Goal: Information Seeking & Learning: Find specific page/section

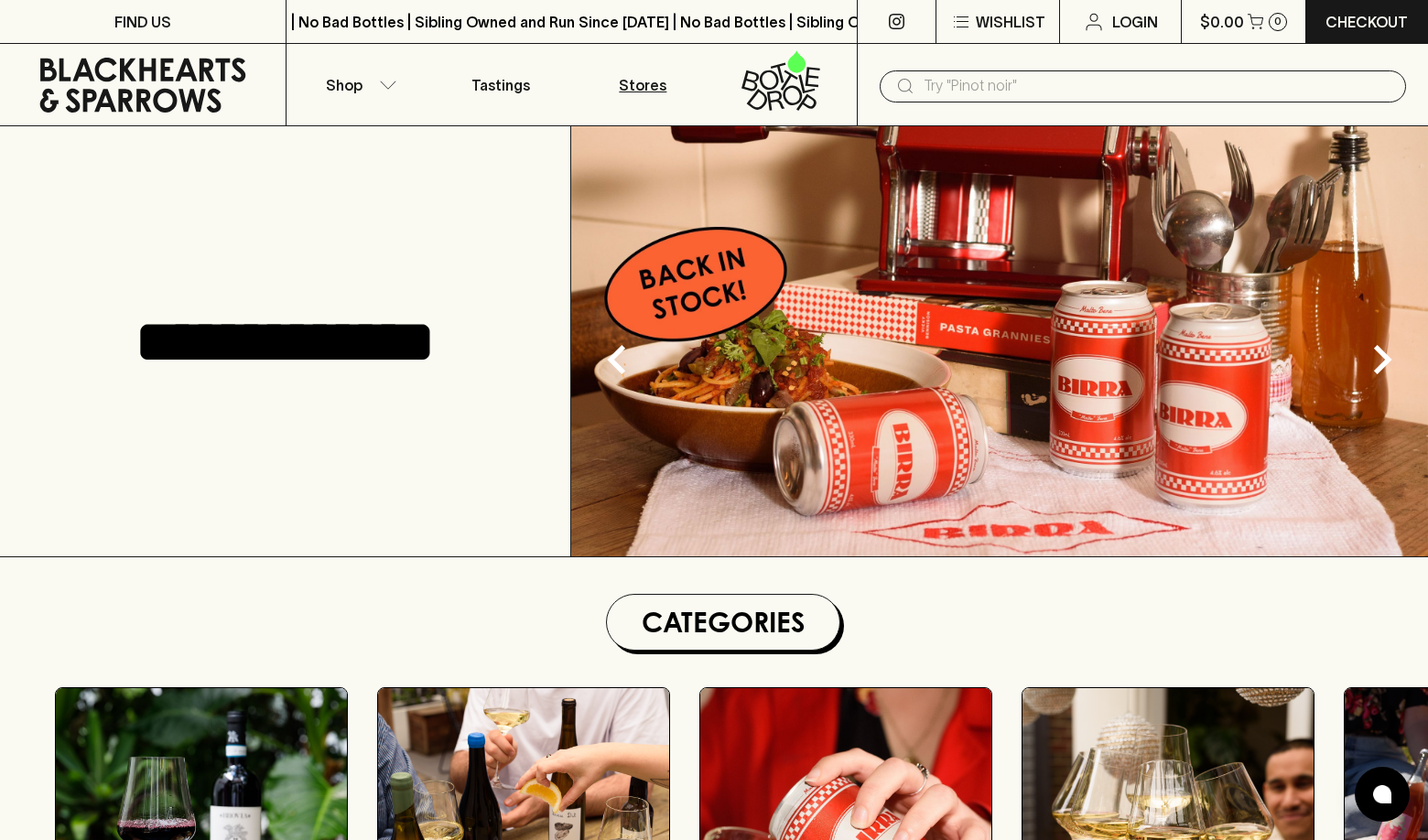
click at [643, 84] on p "Stores" at bounding box center [642, 85] width 47 height 22
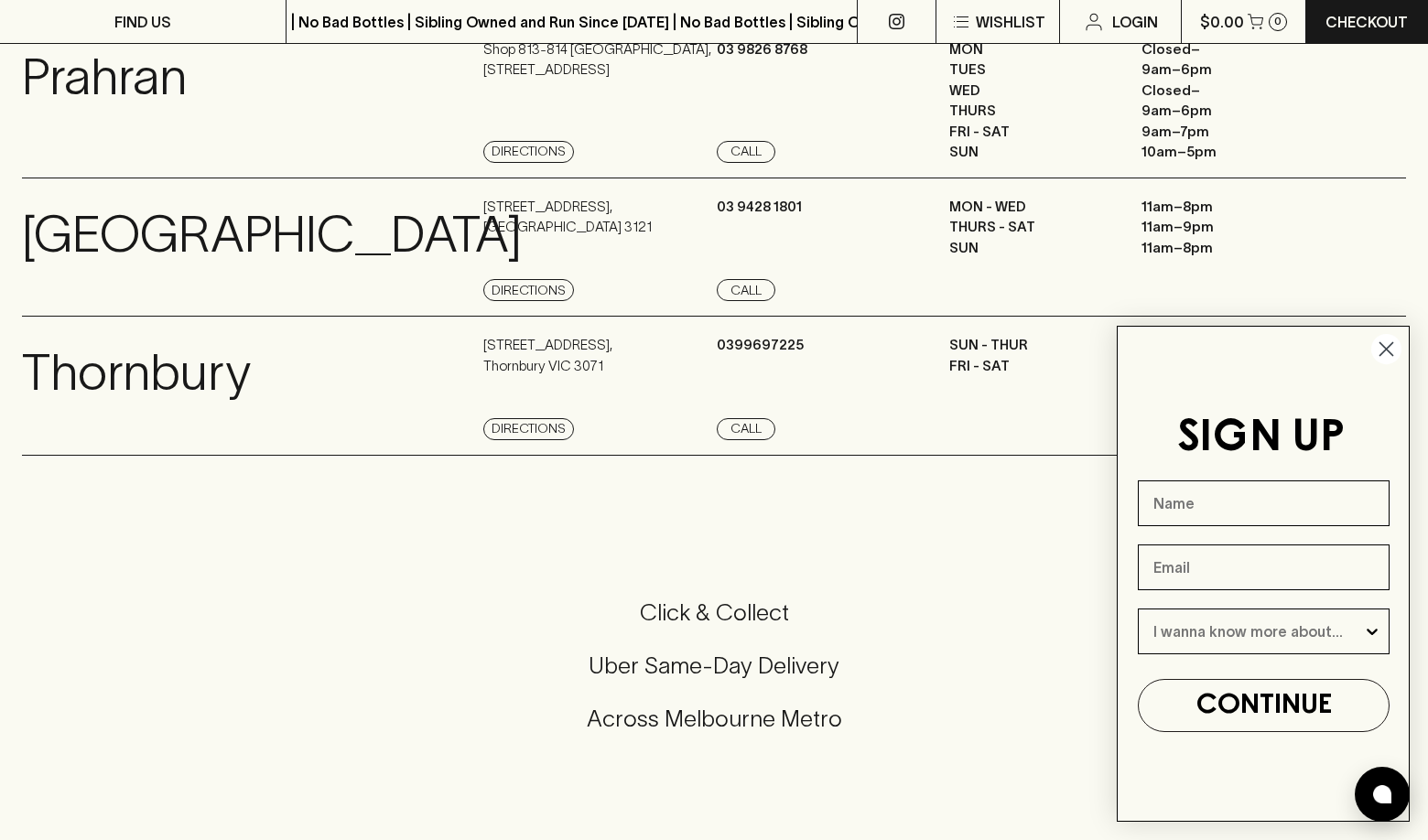
scroll to position [1697, 0]
click at [1391, 347] on circle "Close dialog" at bounding box center [1386, 349] width 31 height 31
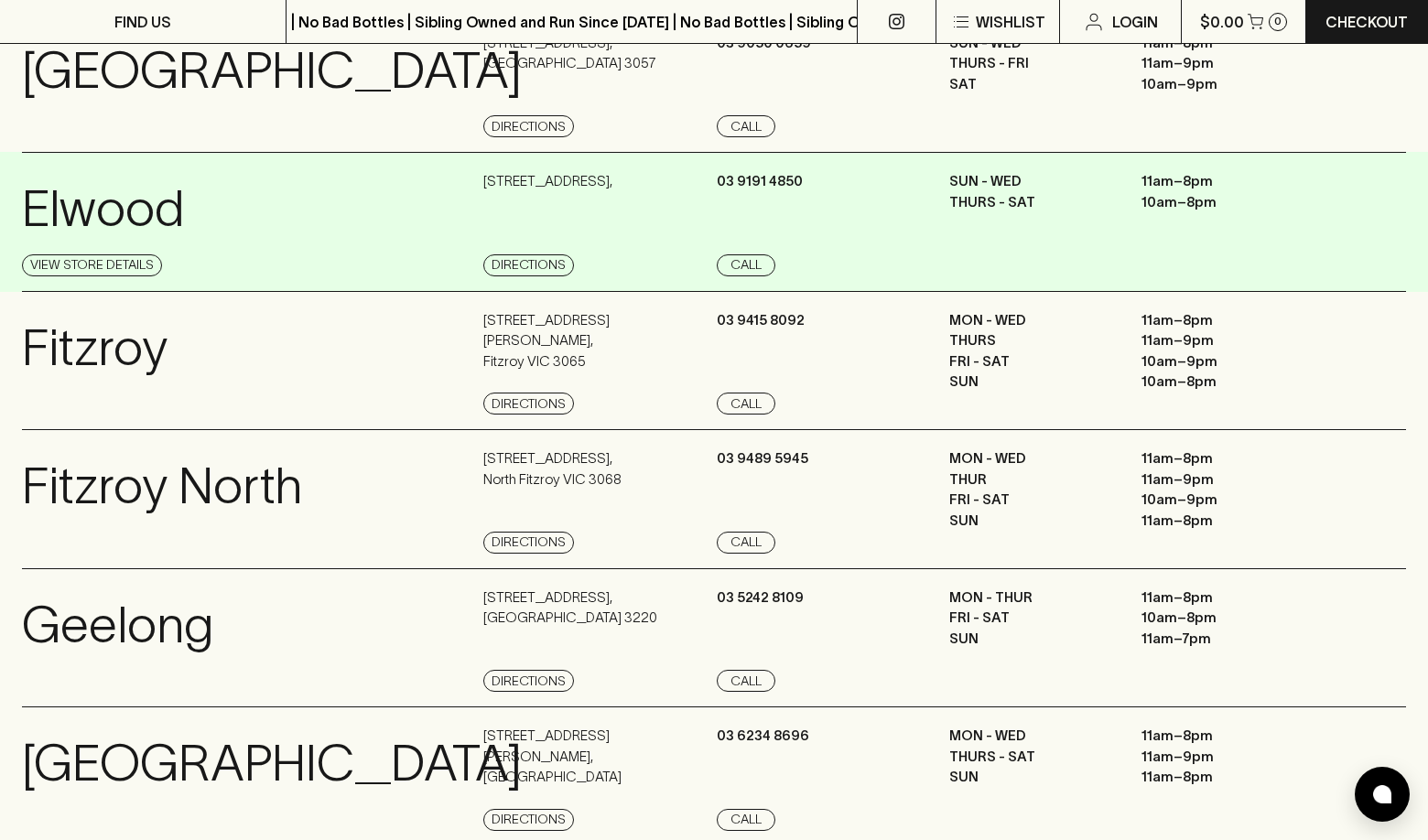
scroll to position [870, 0]
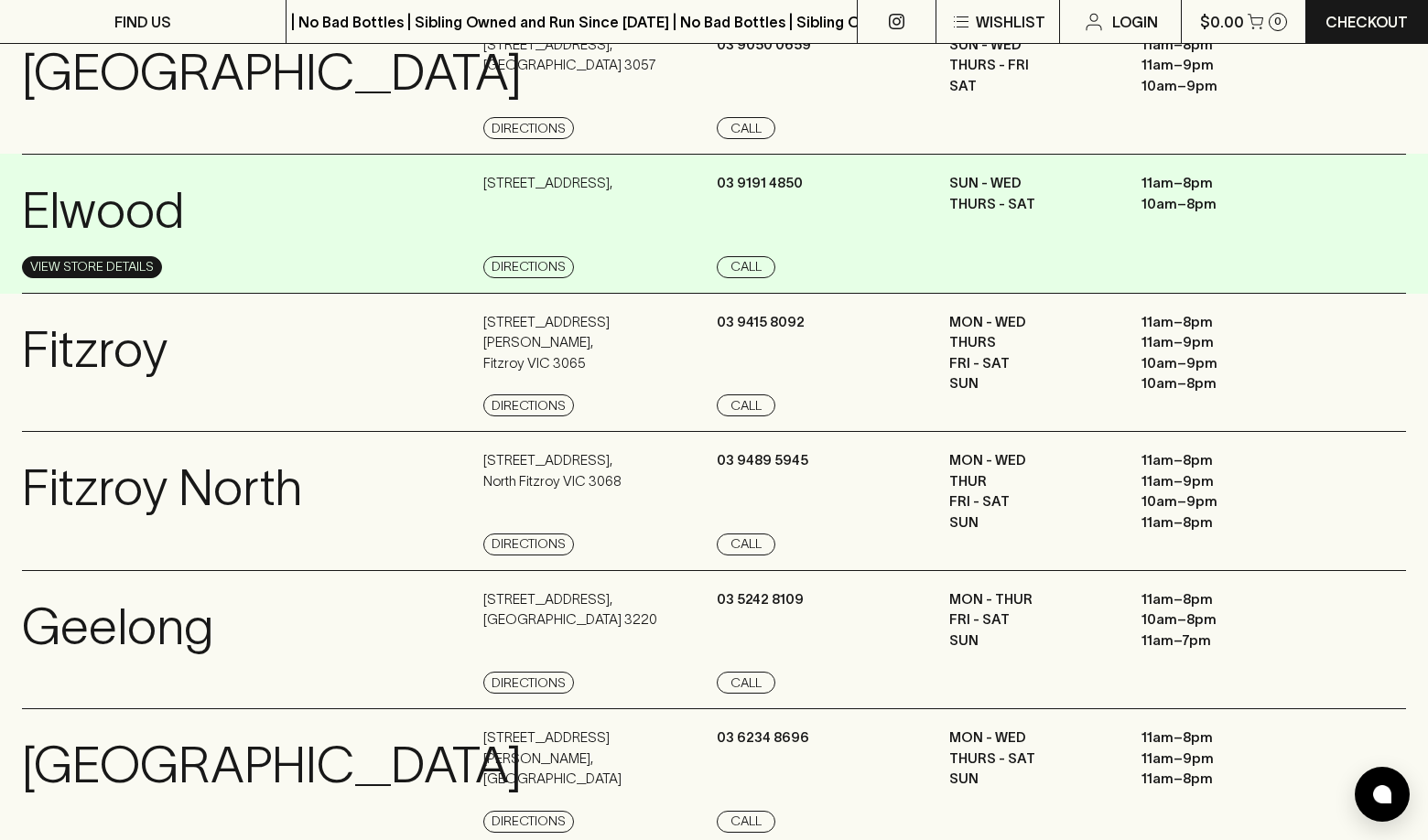
click at [101, 278] on link "View Store Details" at bounding box center [92, 267] width 140 height 22
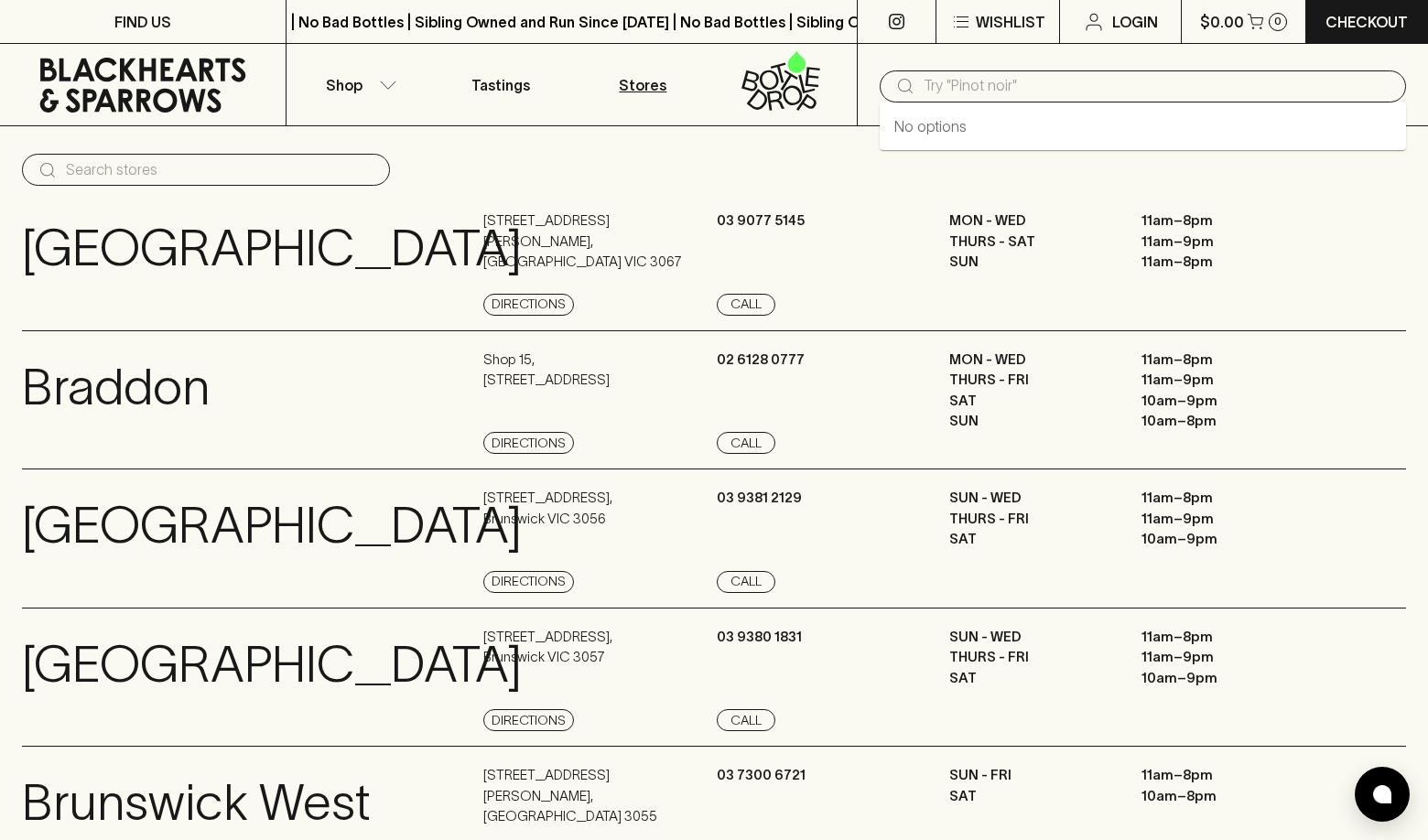
click at [944, 82] on input "text" at bounding box center [1157, 86] width 467 height 30
click at [505, 83] on p "Tastings" at bounding box center [500, 85] width 58 height 22
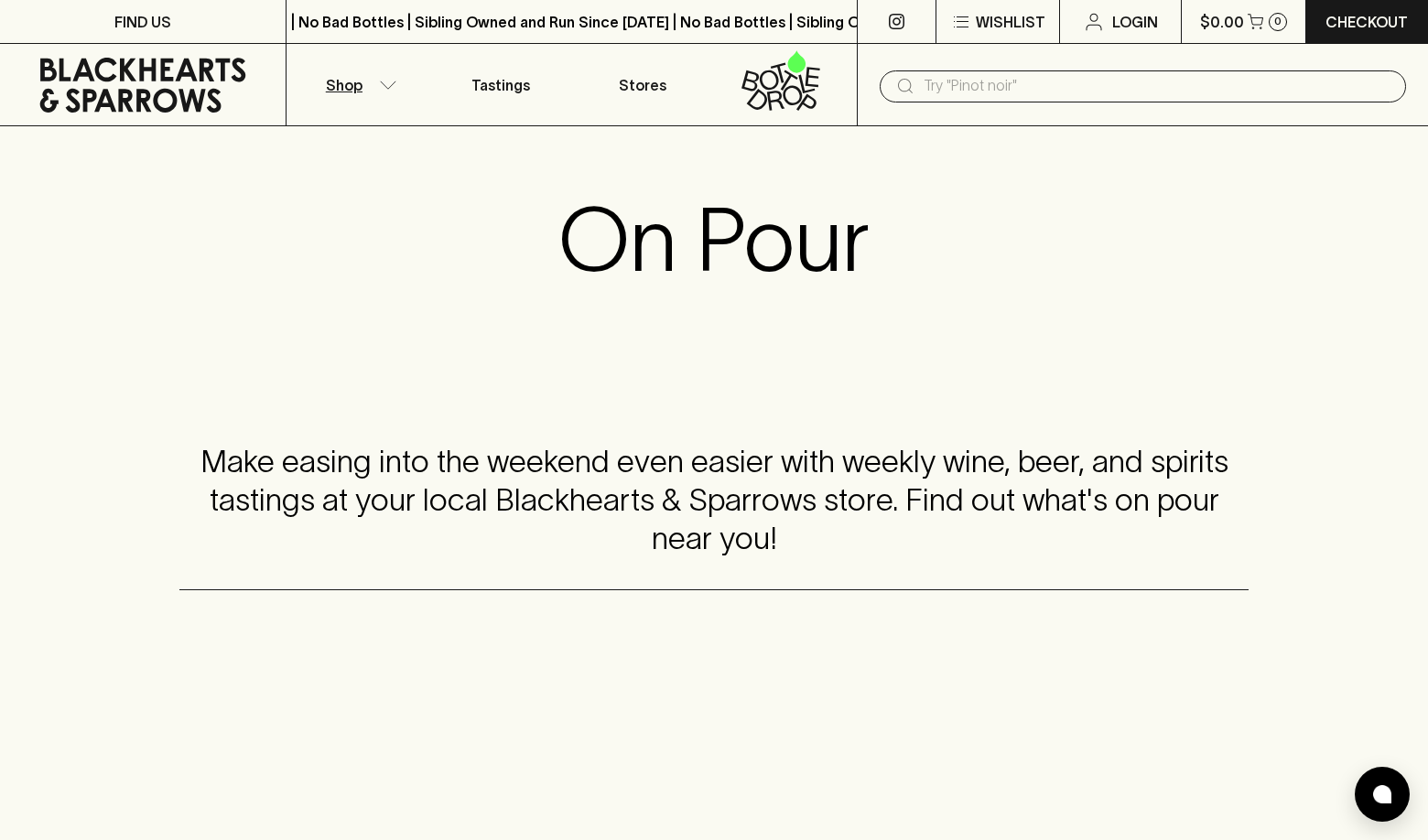
click at [353, 82] on p "Shop" at bounding box center [343, 85] width 36 height 22
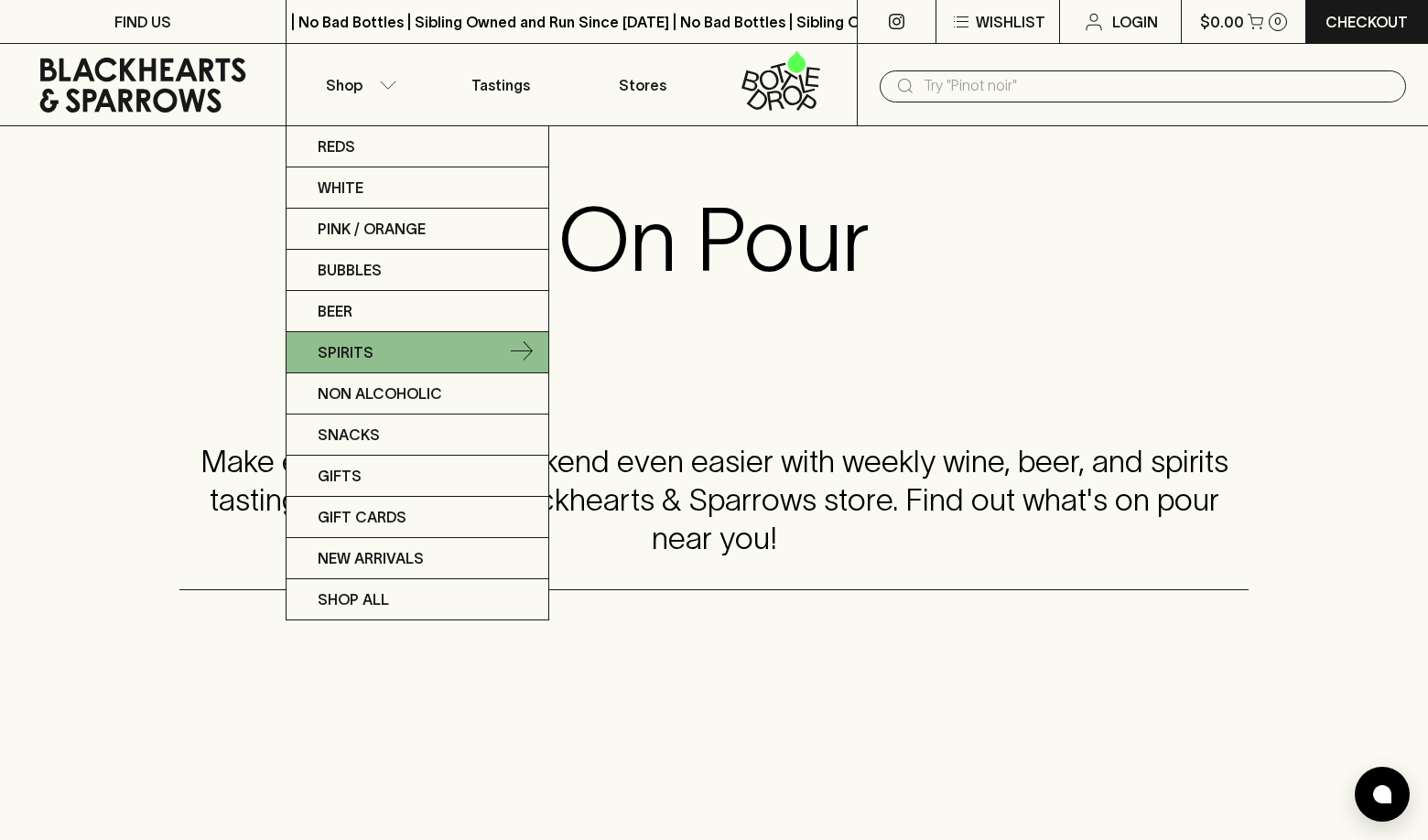
click at [341, 349] on p "Spirits" at bounding box center [345, 352] width 56 height 22
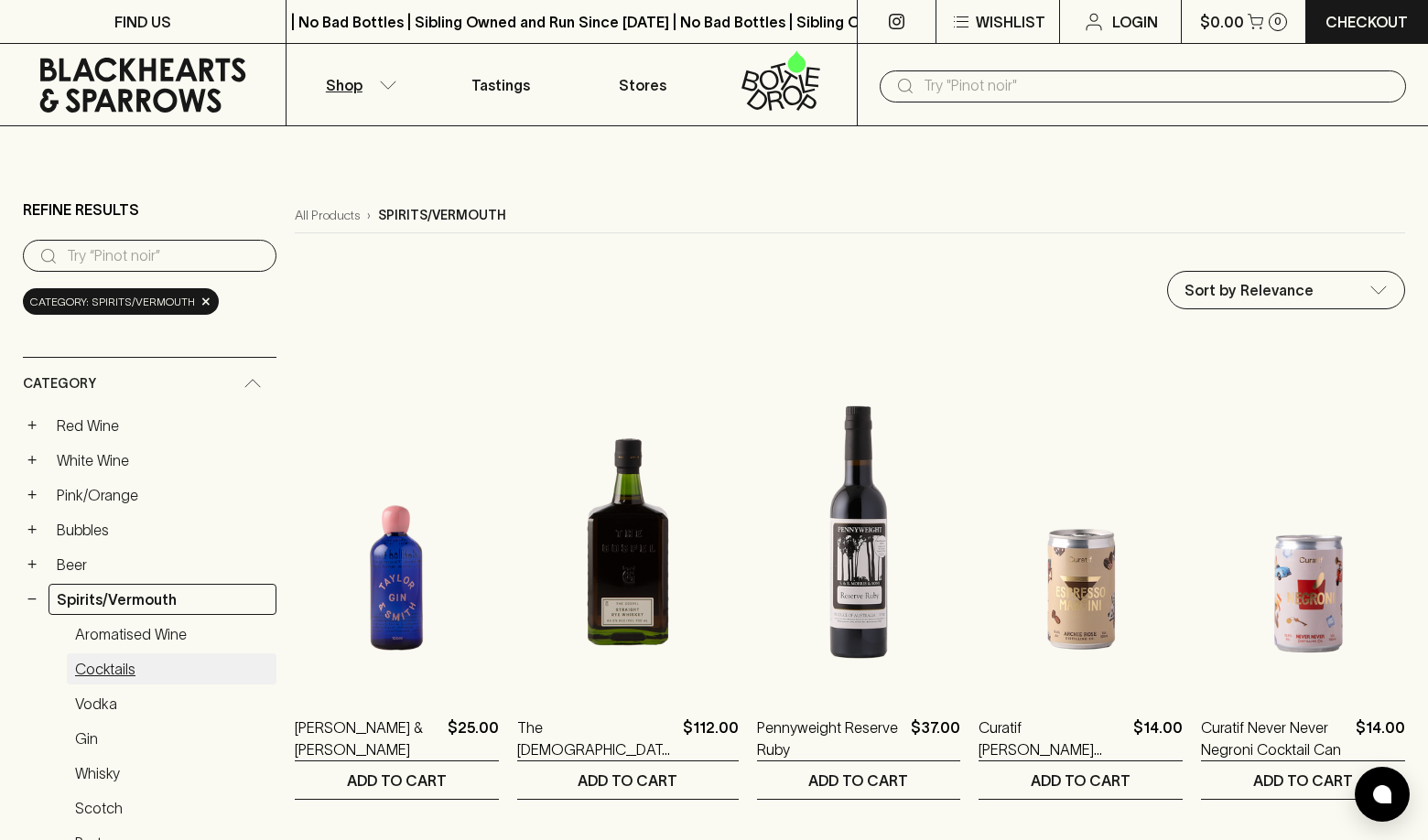
click at [104, 654] on link "Cocktails" at bounding box center [172, 669] width 209 height 32
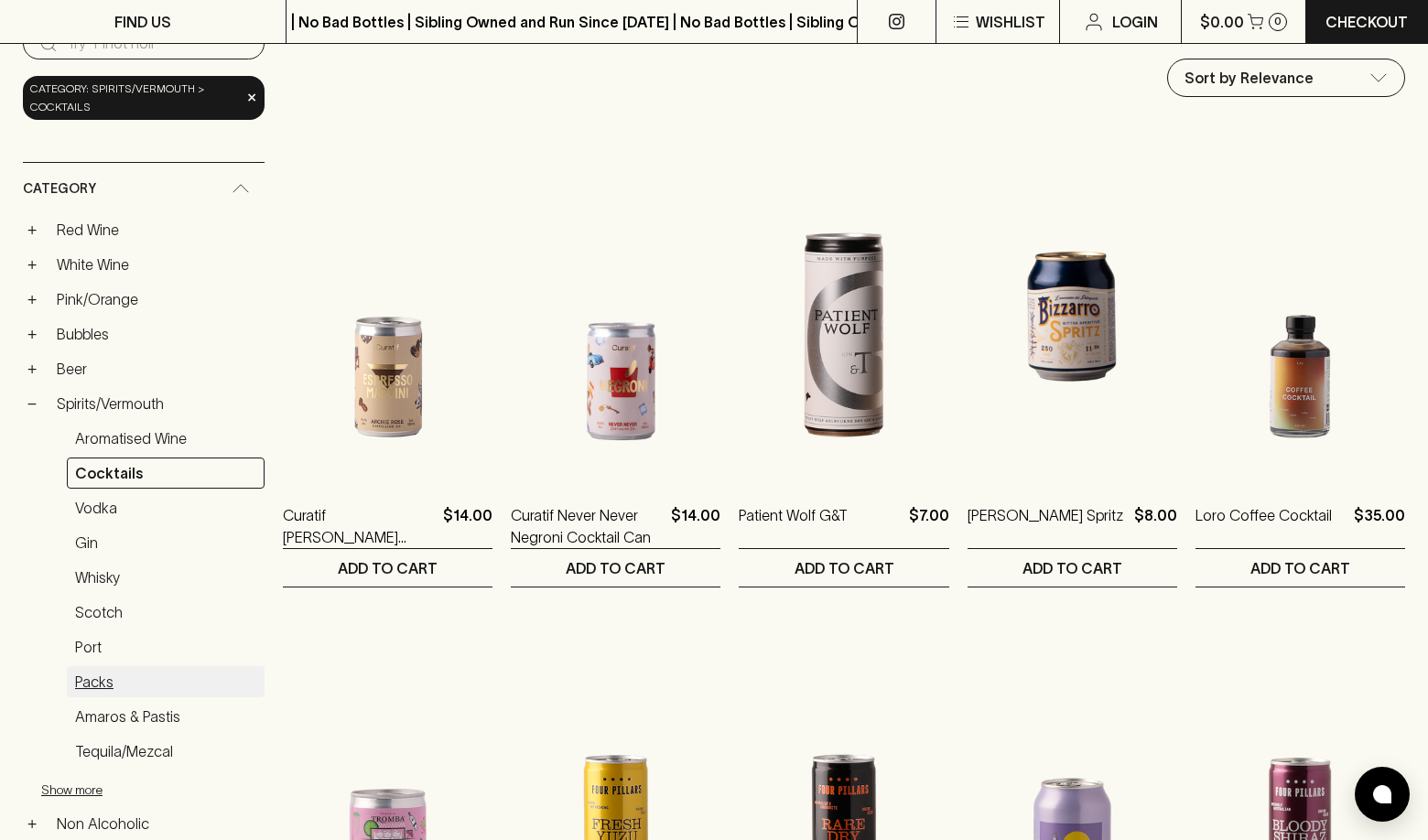
scroll to position [212, 0]
click at [89, 526] on link "Gin" at bounding box center [166, 542] width 197 height 32
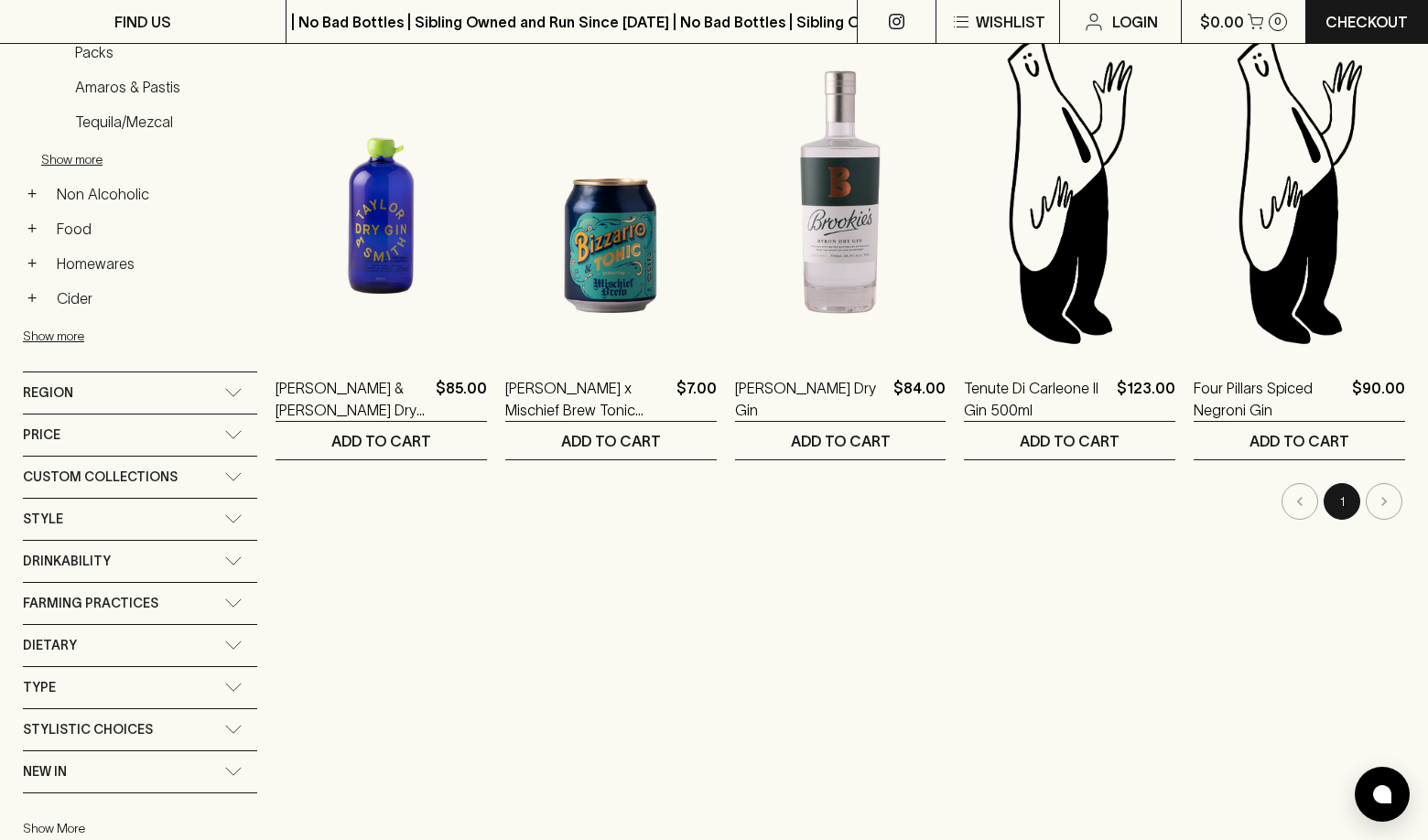
scroll to position [762, 0]
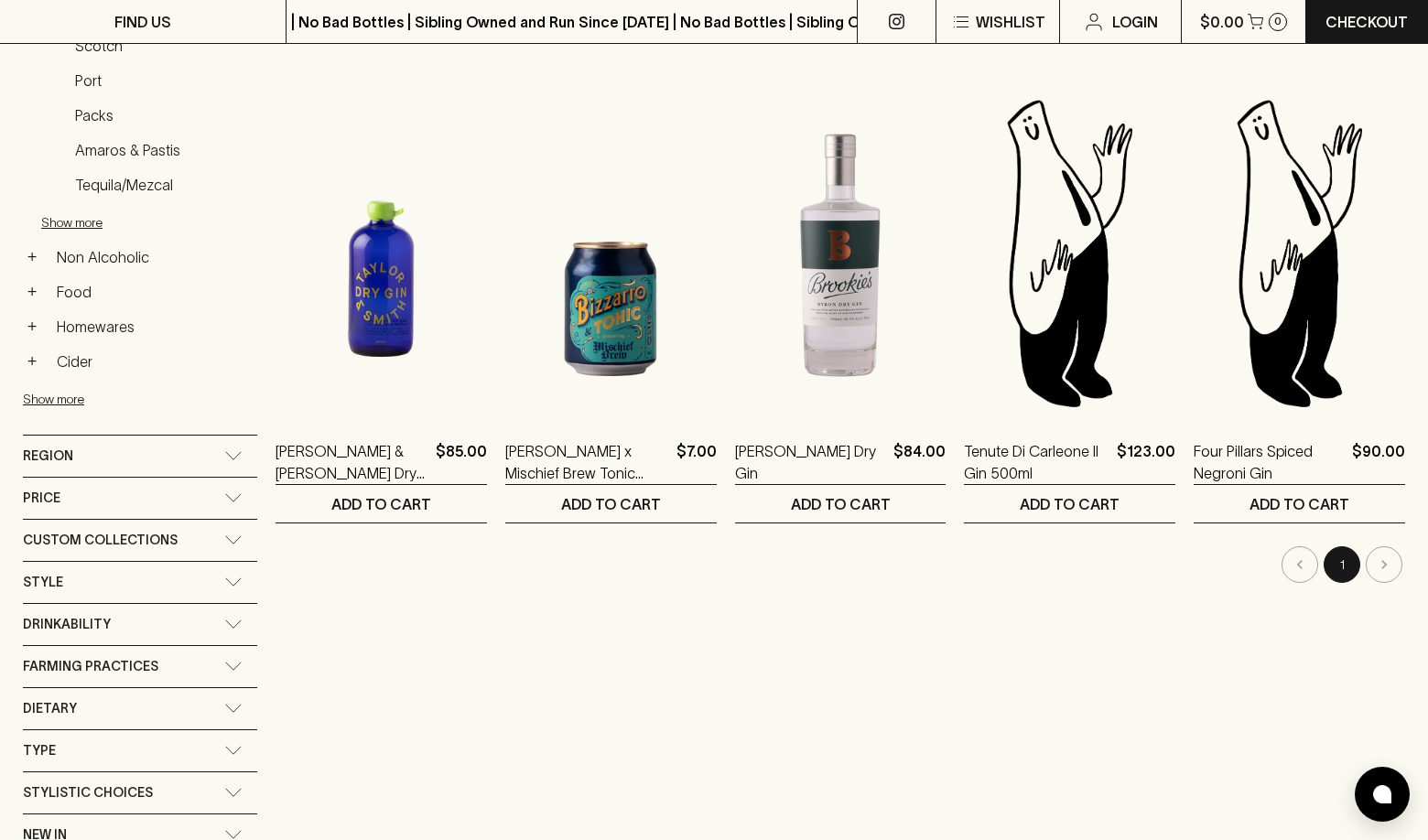
click at [1387, 546] on li "pagination navigation" at bounding box center [1384, 564] width 42 height 36
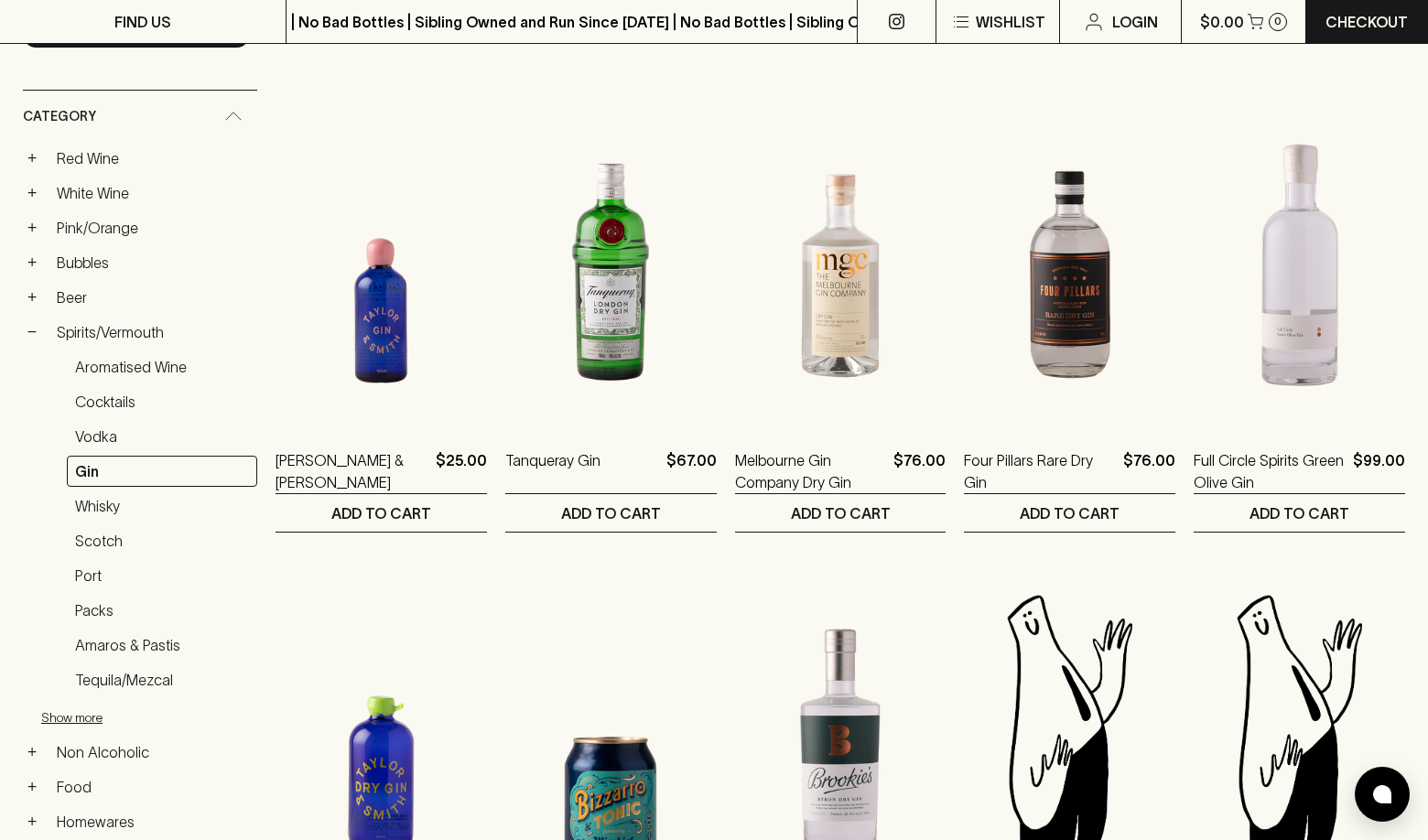
scroll to position [282, 0]
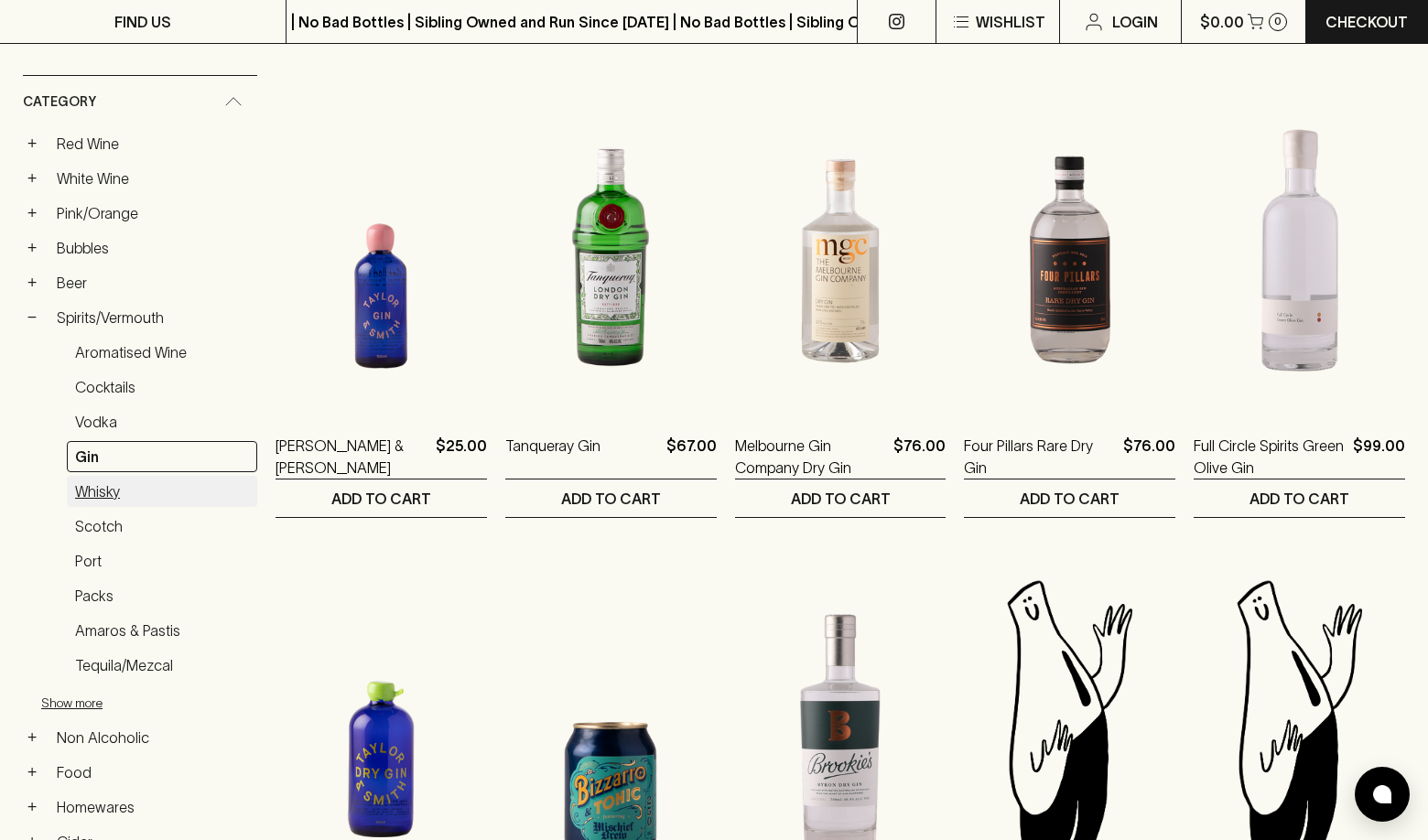
click at [107, 476] on link "Whisky" at bounding box center [162, 492] width 190 height 32
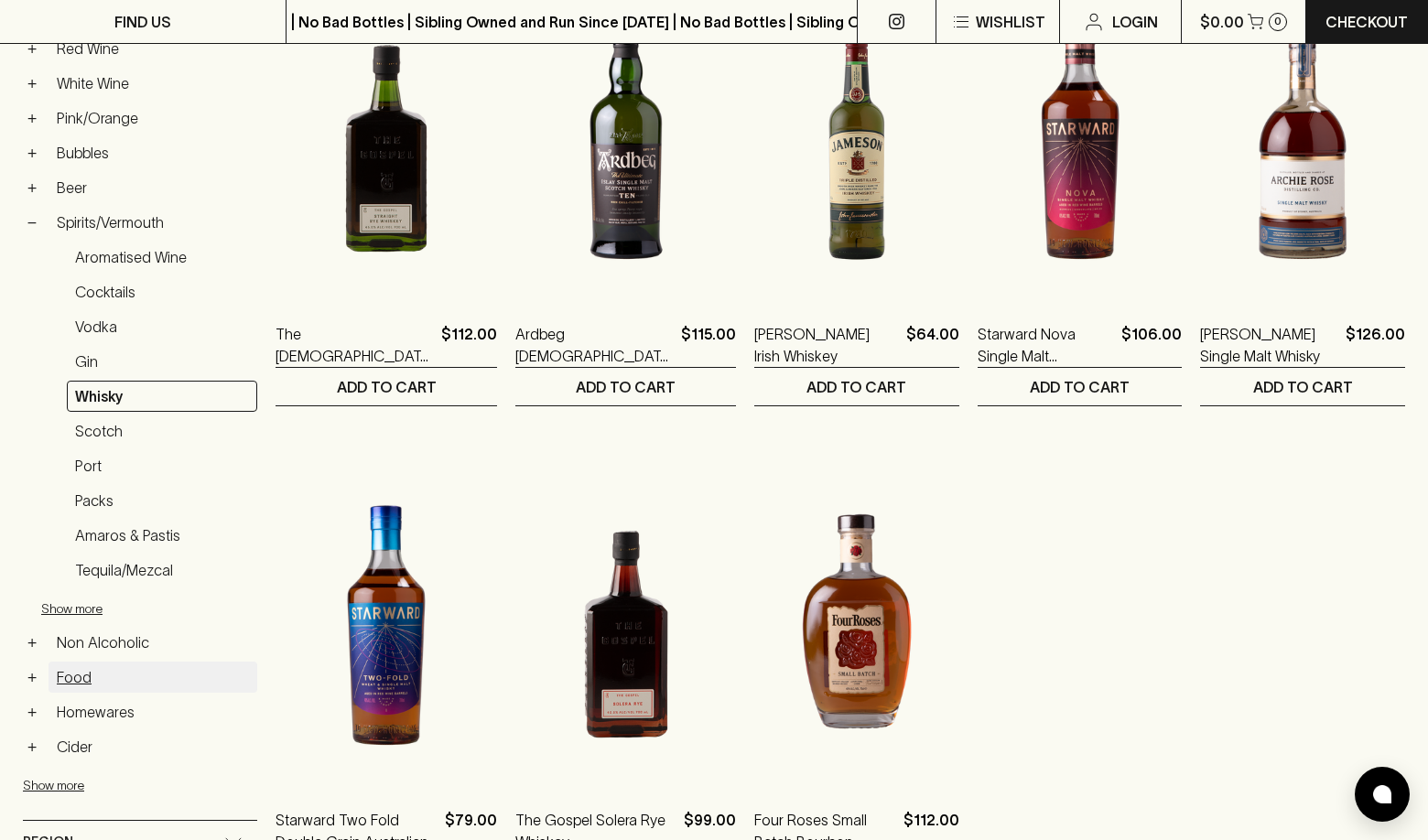
scroll to position [352, 0]
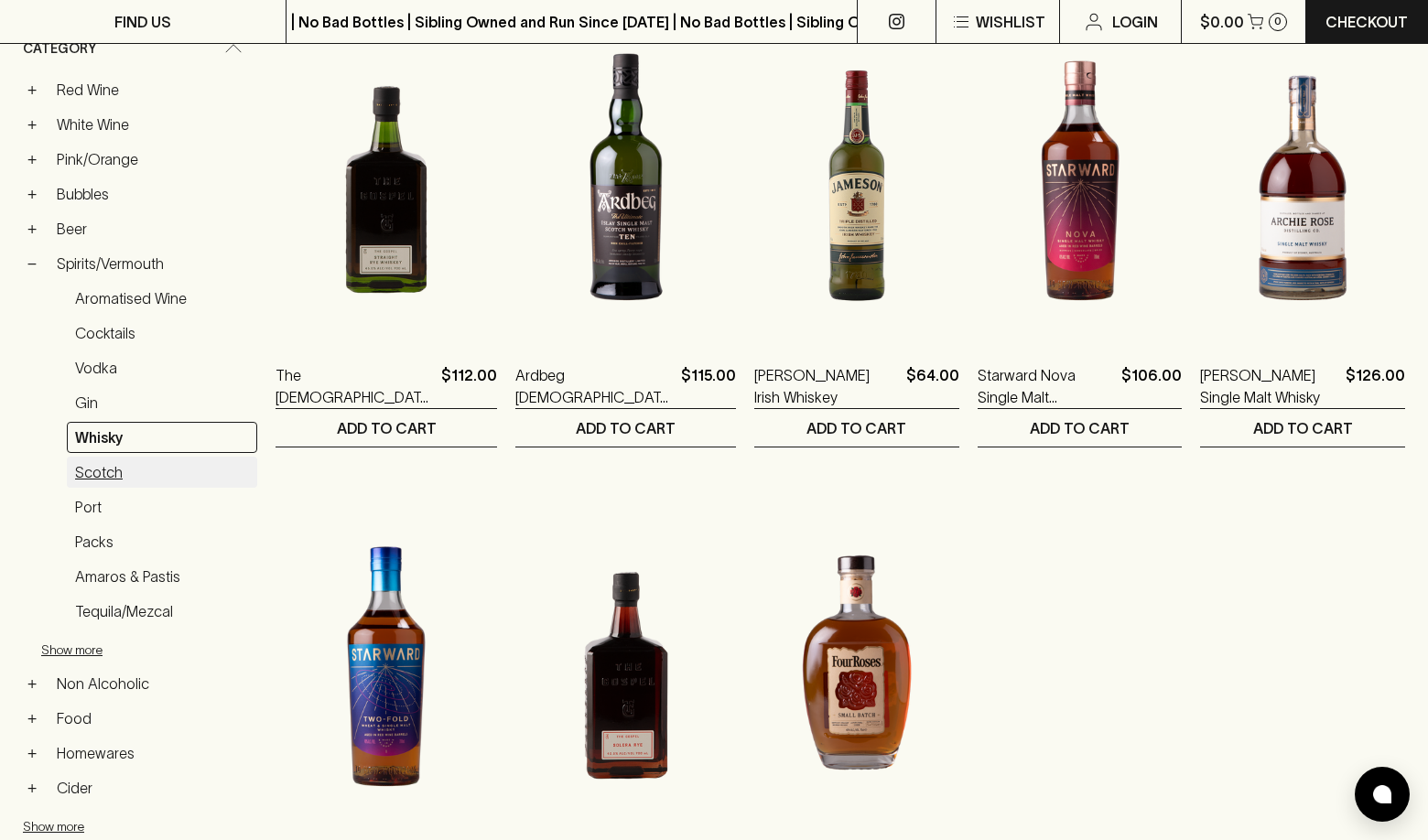
click at [108, 456] on link "Scotch" at bounding box center [162, 472] width 190 height 32
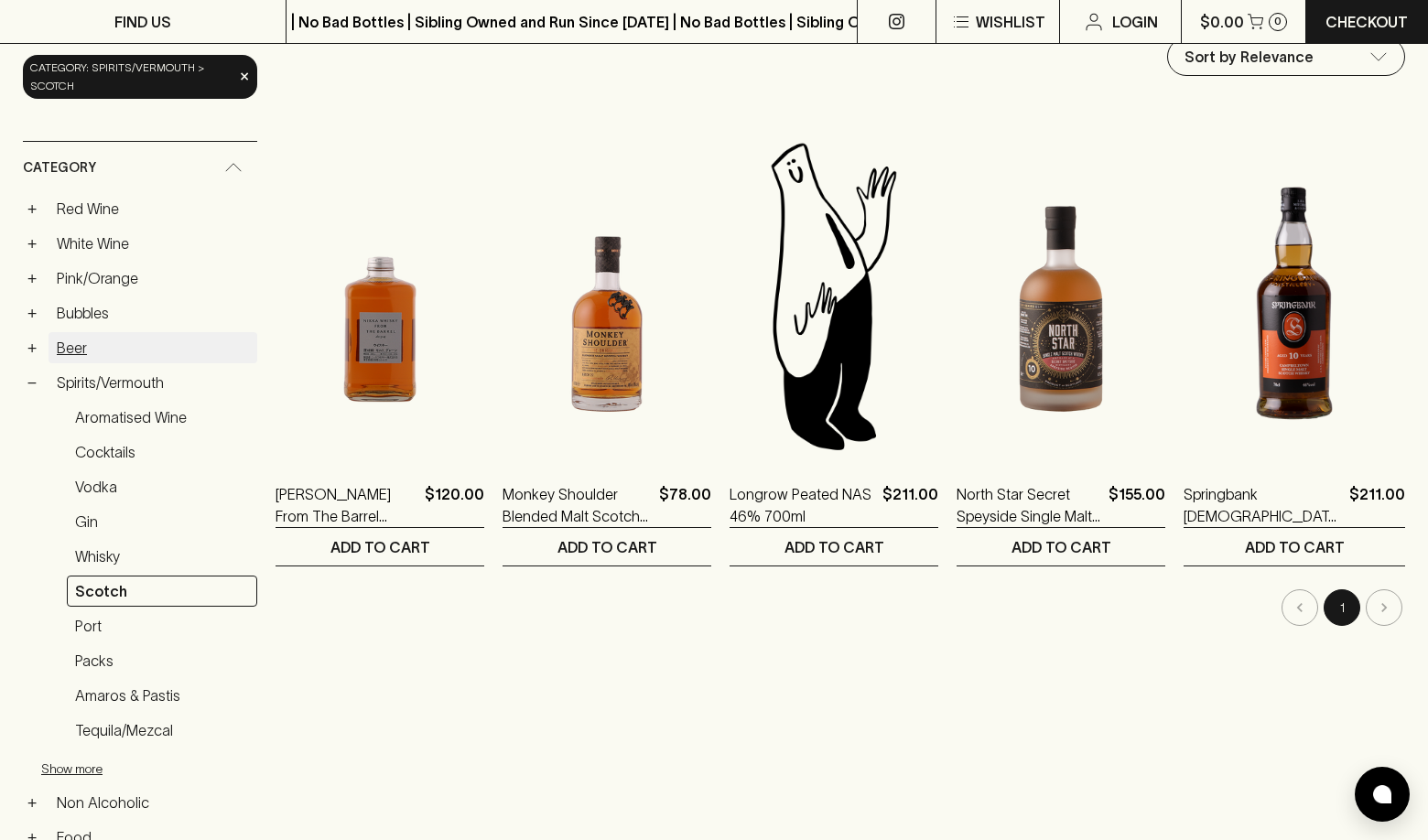
scroll to position [232, 0]
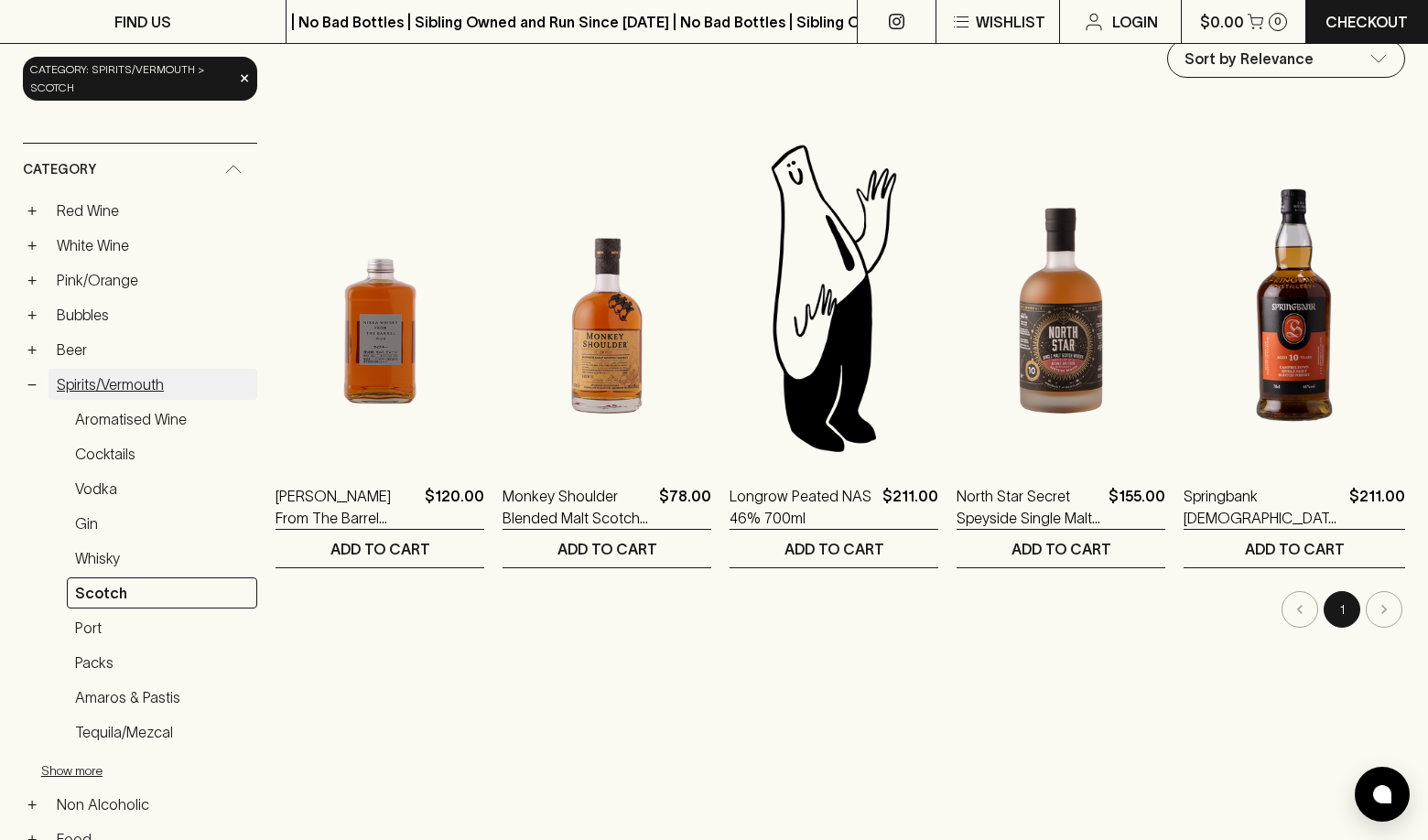
click at [112, 369] on link "Spirits/Vermouth" at bounding box center [153, 385] width 209 height 32
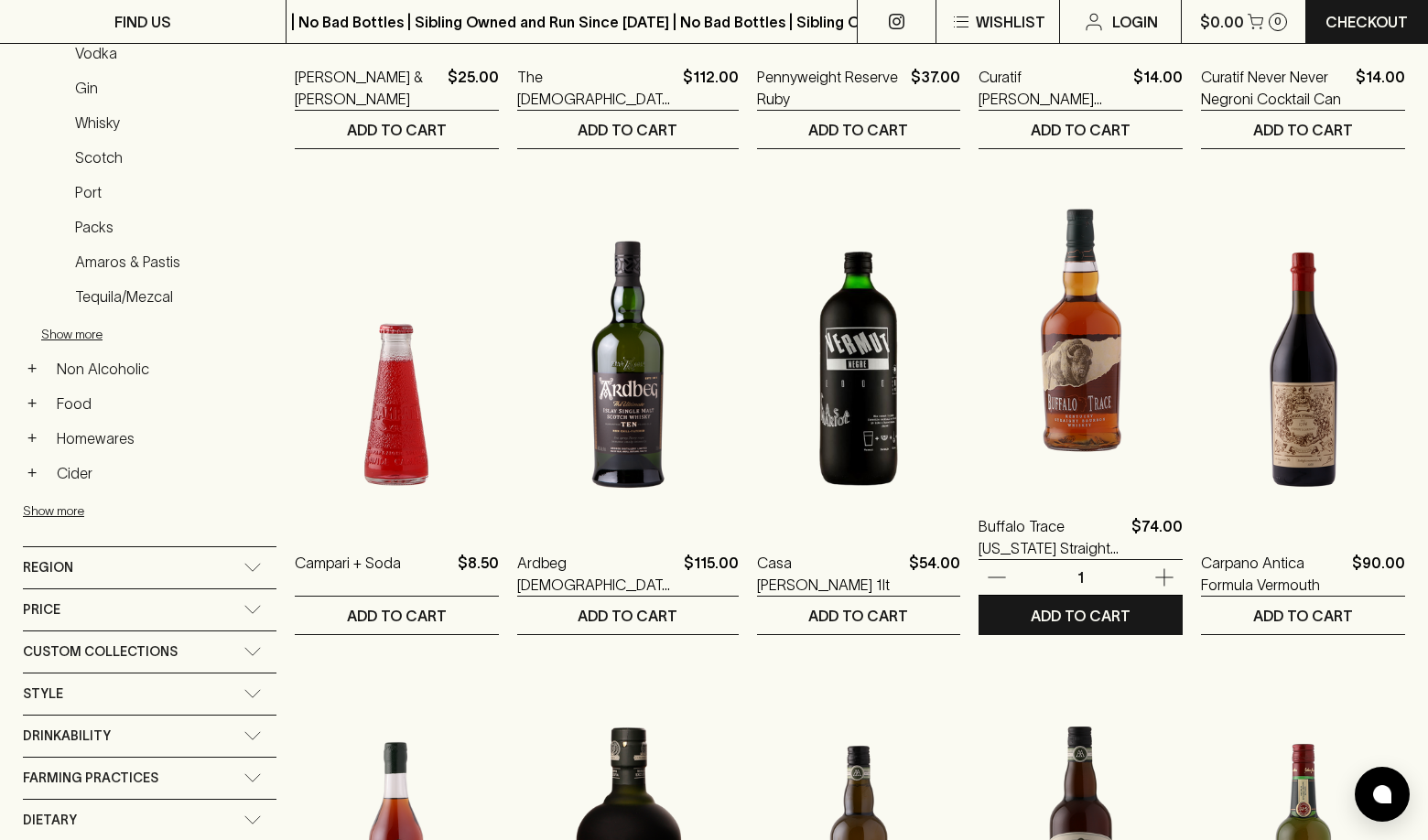
scroll to position [649, 1]
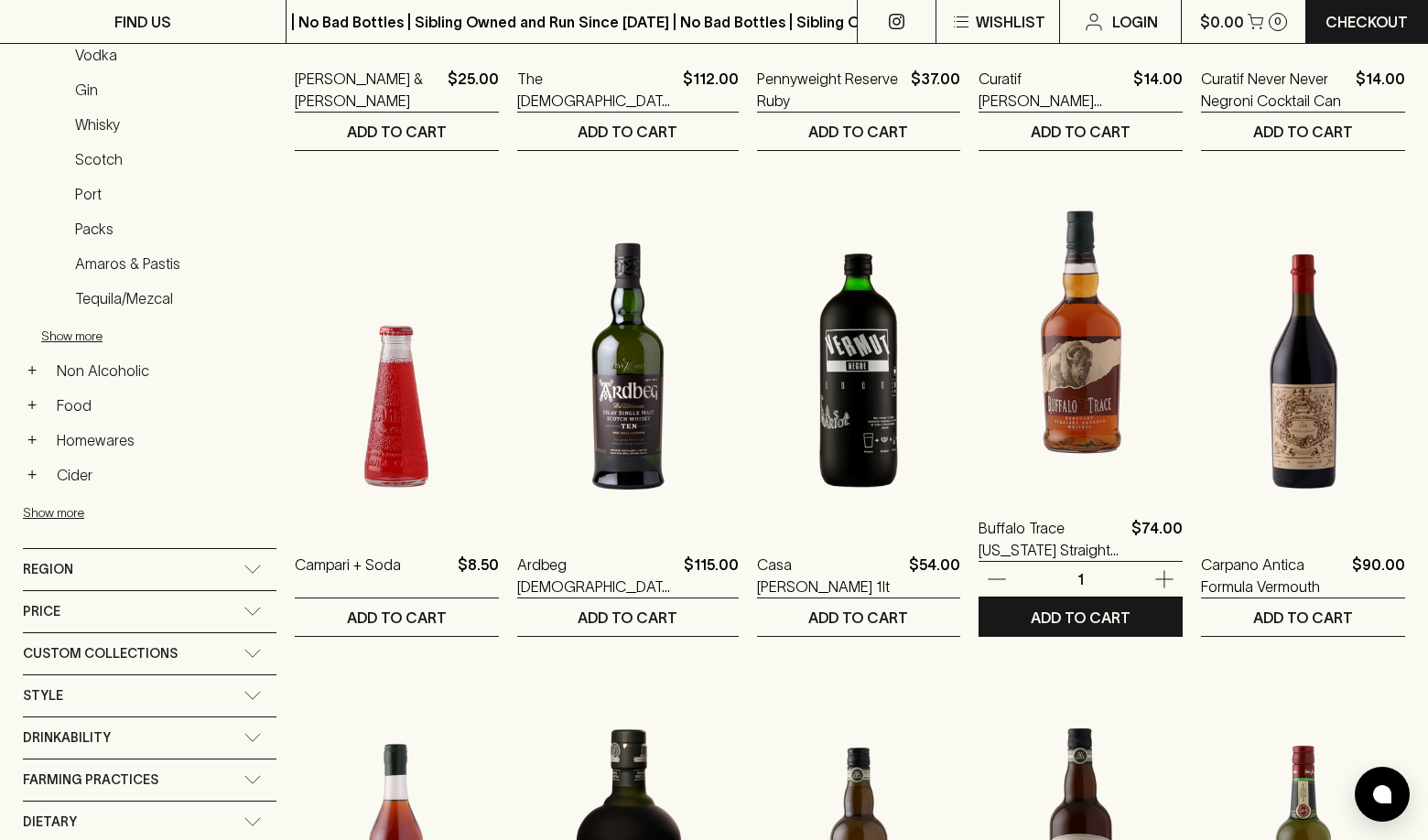
click at [1084, 400] on img at bounding box center [1080, 329] width 204 height 320
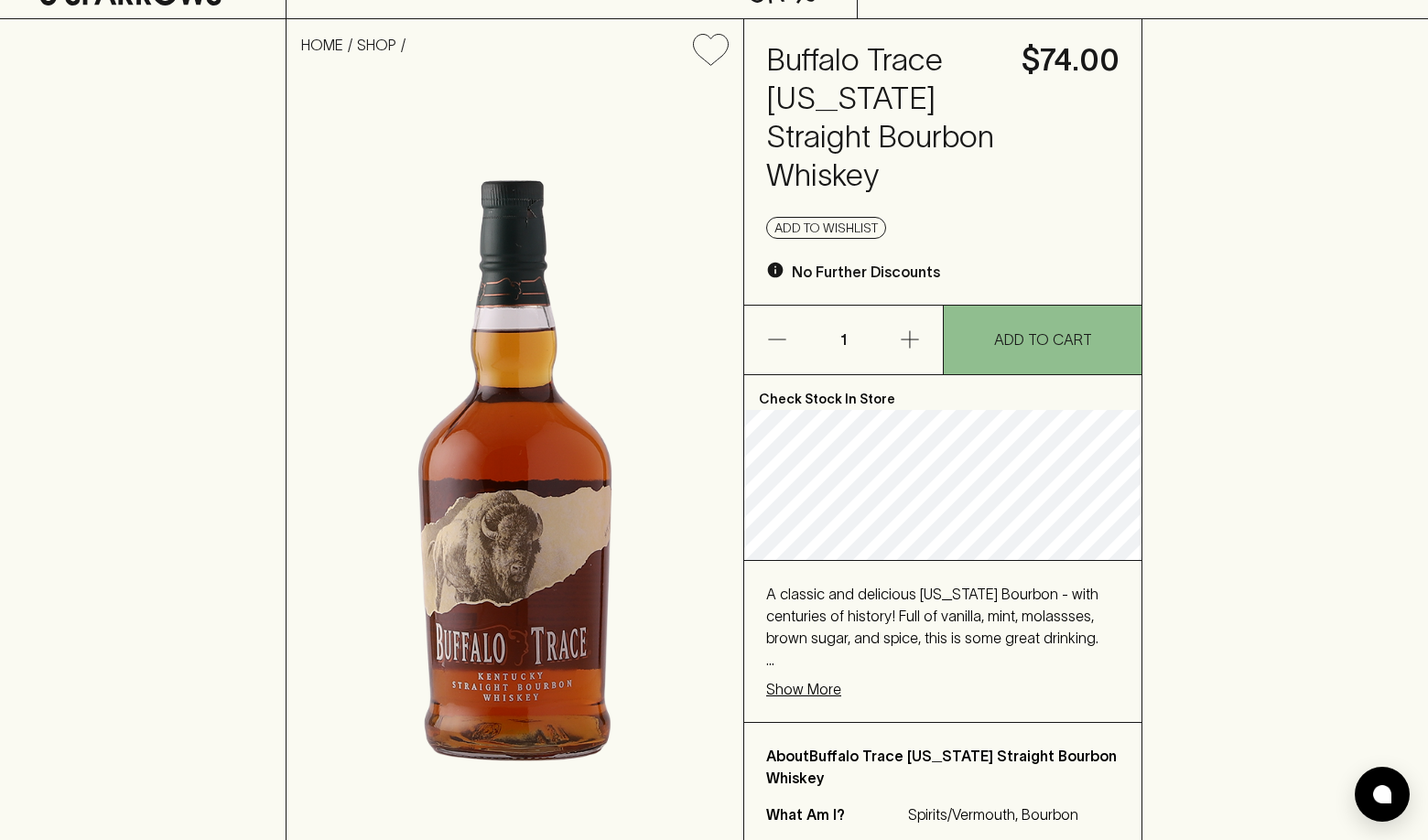
scroll to position [107, 0]
click at [543, 130] on img at bounding box center [514, 464] width 457 height 767
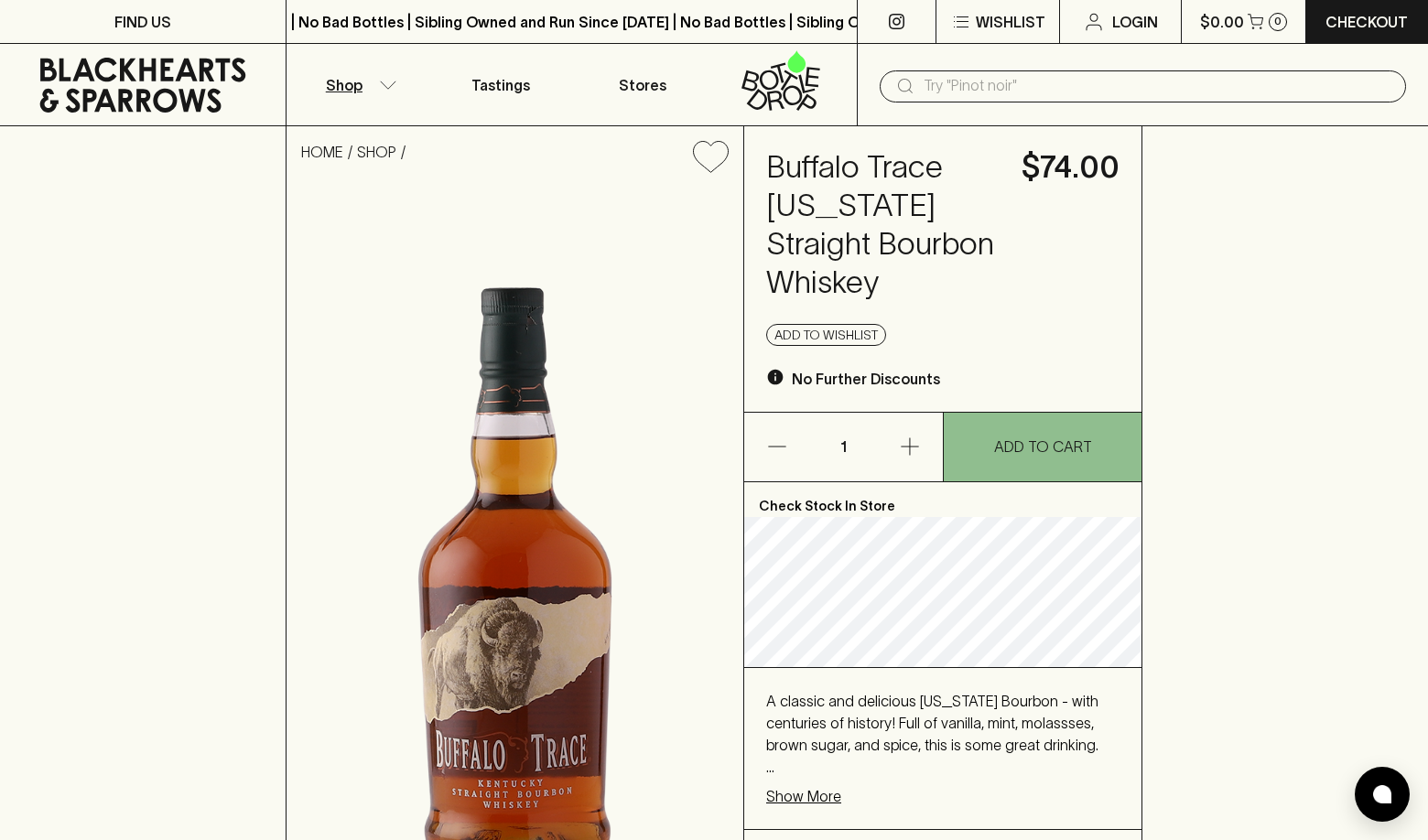
scroll to position [0, 0]
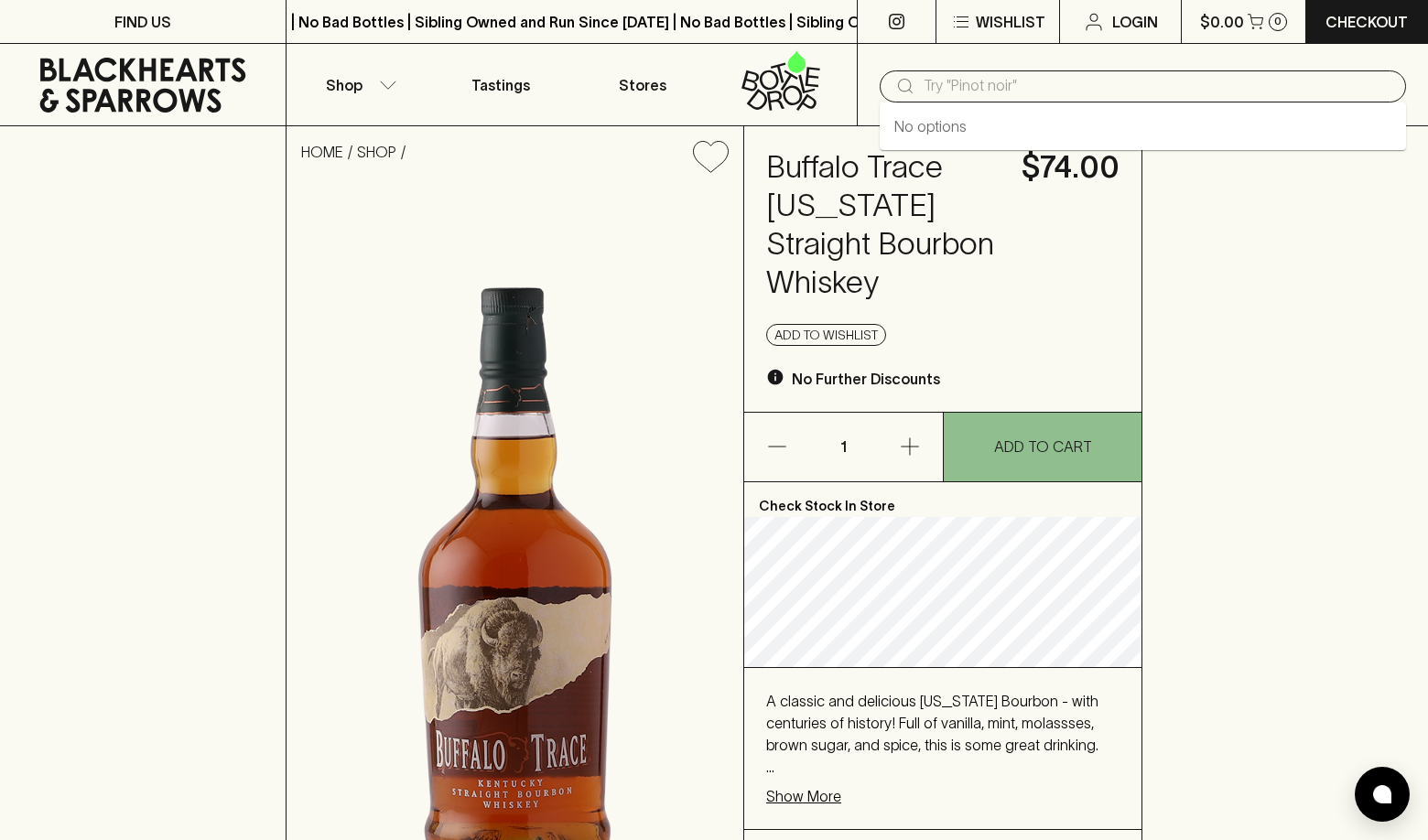
click at [1033, 96] on input "text" at bounding box center [1157, 86] width 467 height 30
click at [911, 85] on icon at bounding box center [905, 86] width 22 height 22
type input "R"
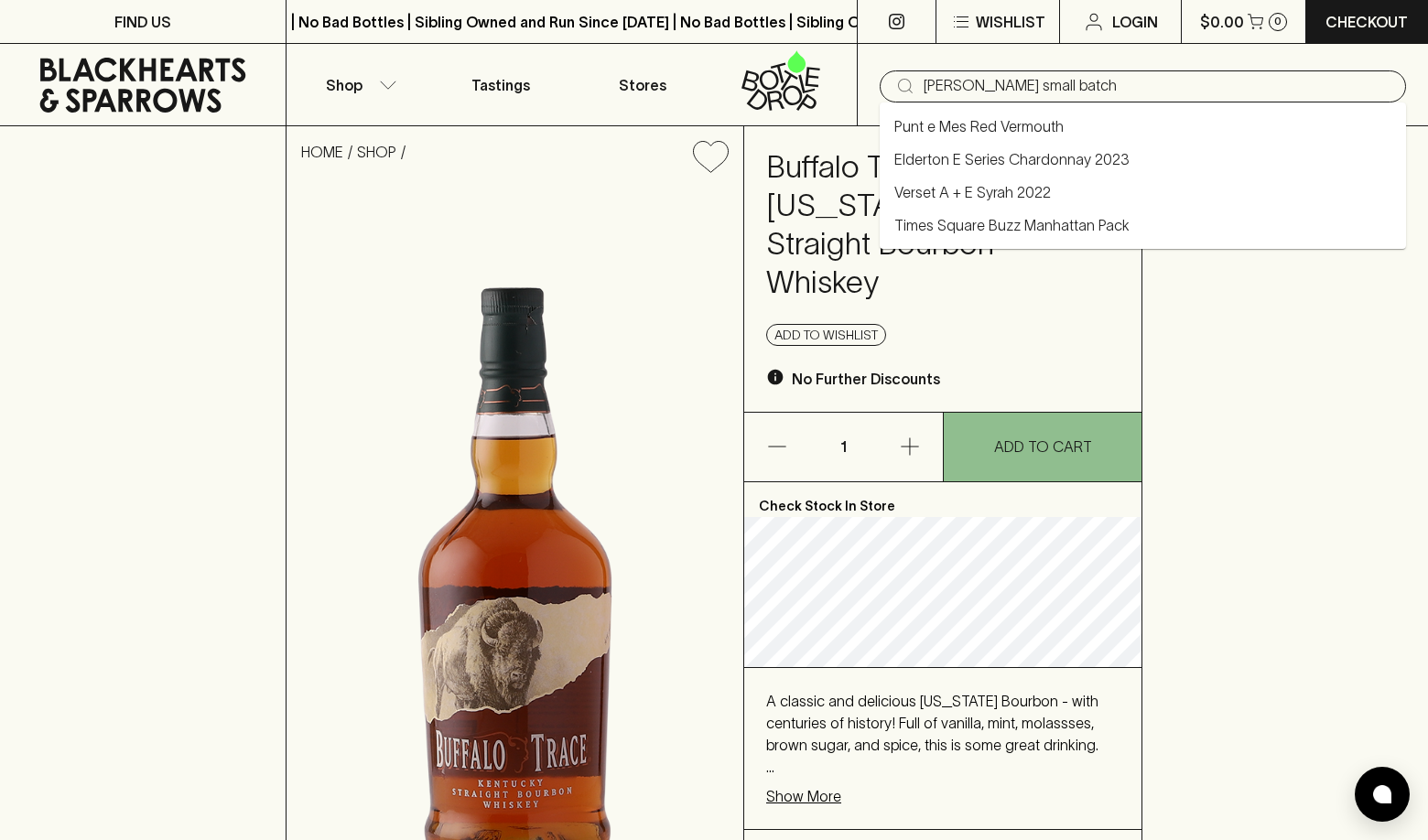
type input "E.H Taylor small batch"
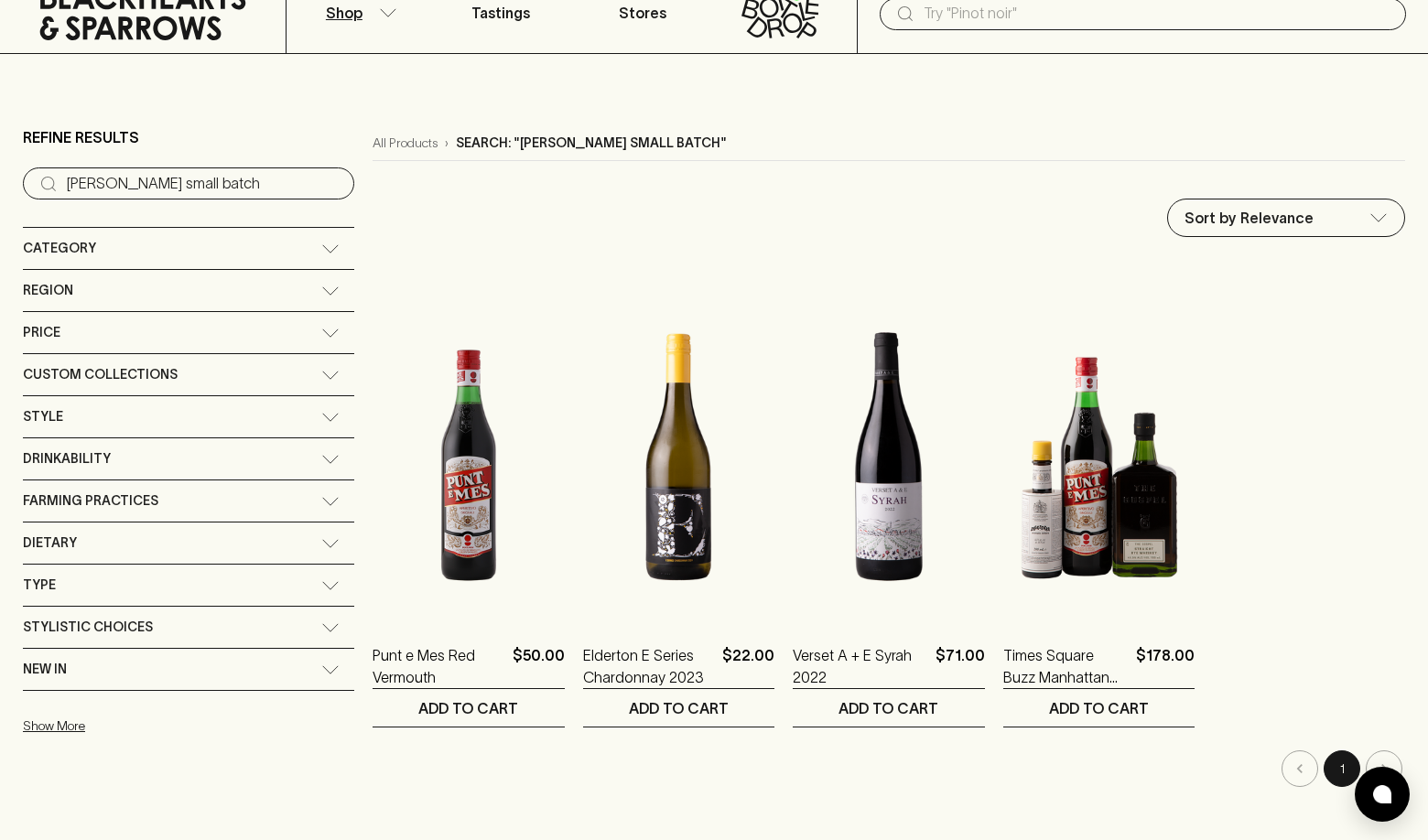
scroll to position [72, 0]
click at [321, 245] on icon at bounding box center [330, 248] width 19 height 9
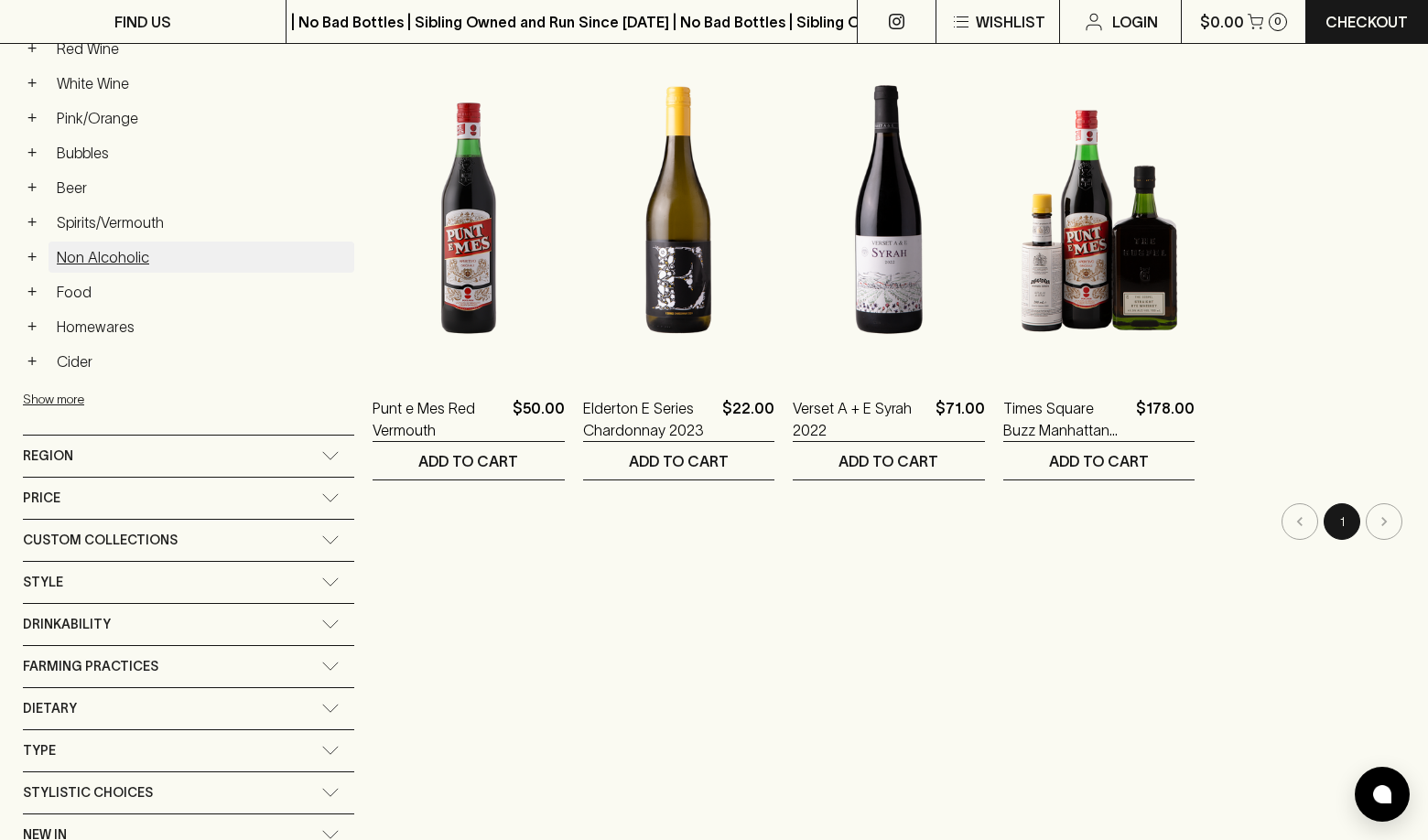
scroll to position [334, 0]
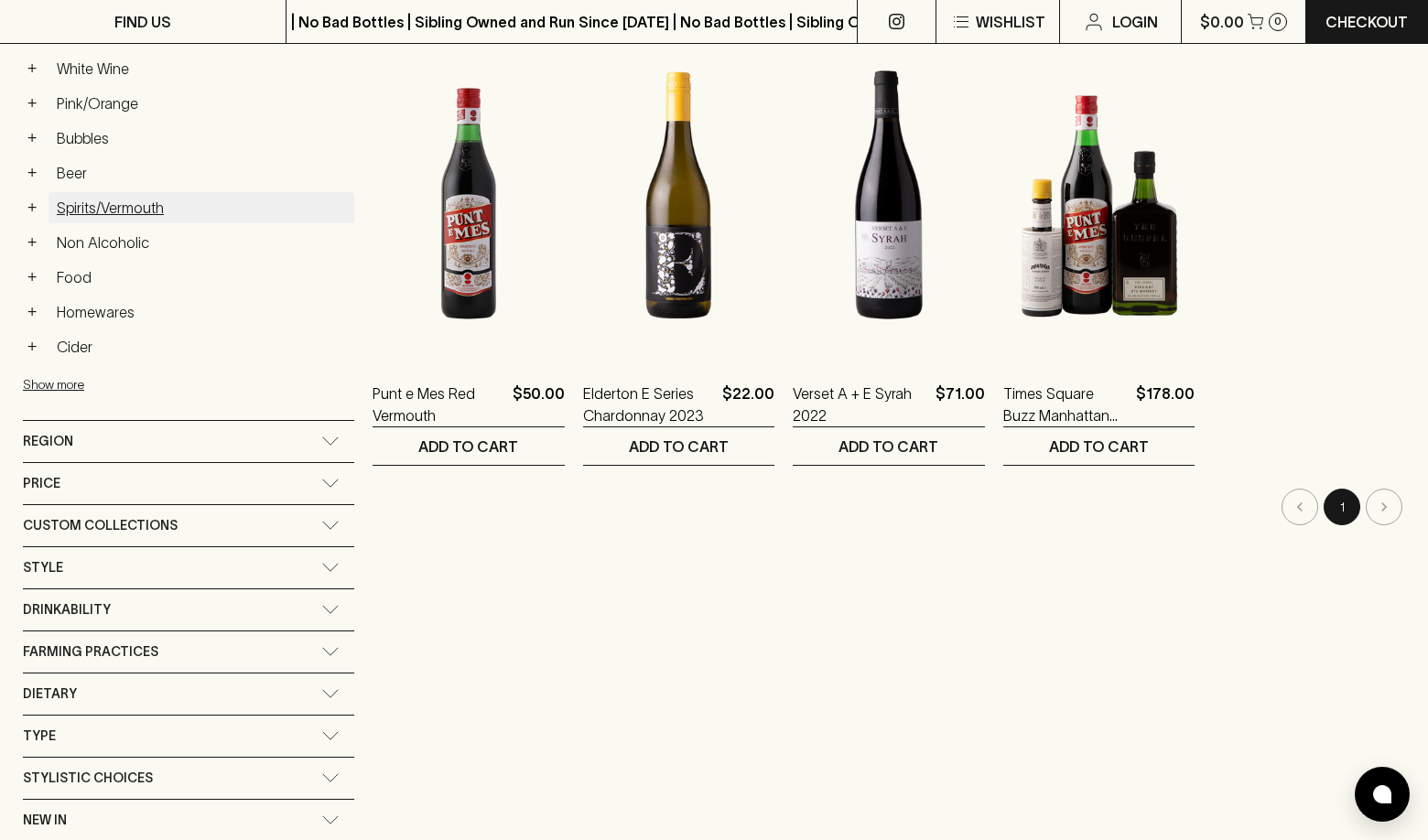
click at [145, 192] on link "Spirits/Vermouth" at bounding box center [201, 208] width 306 height 32
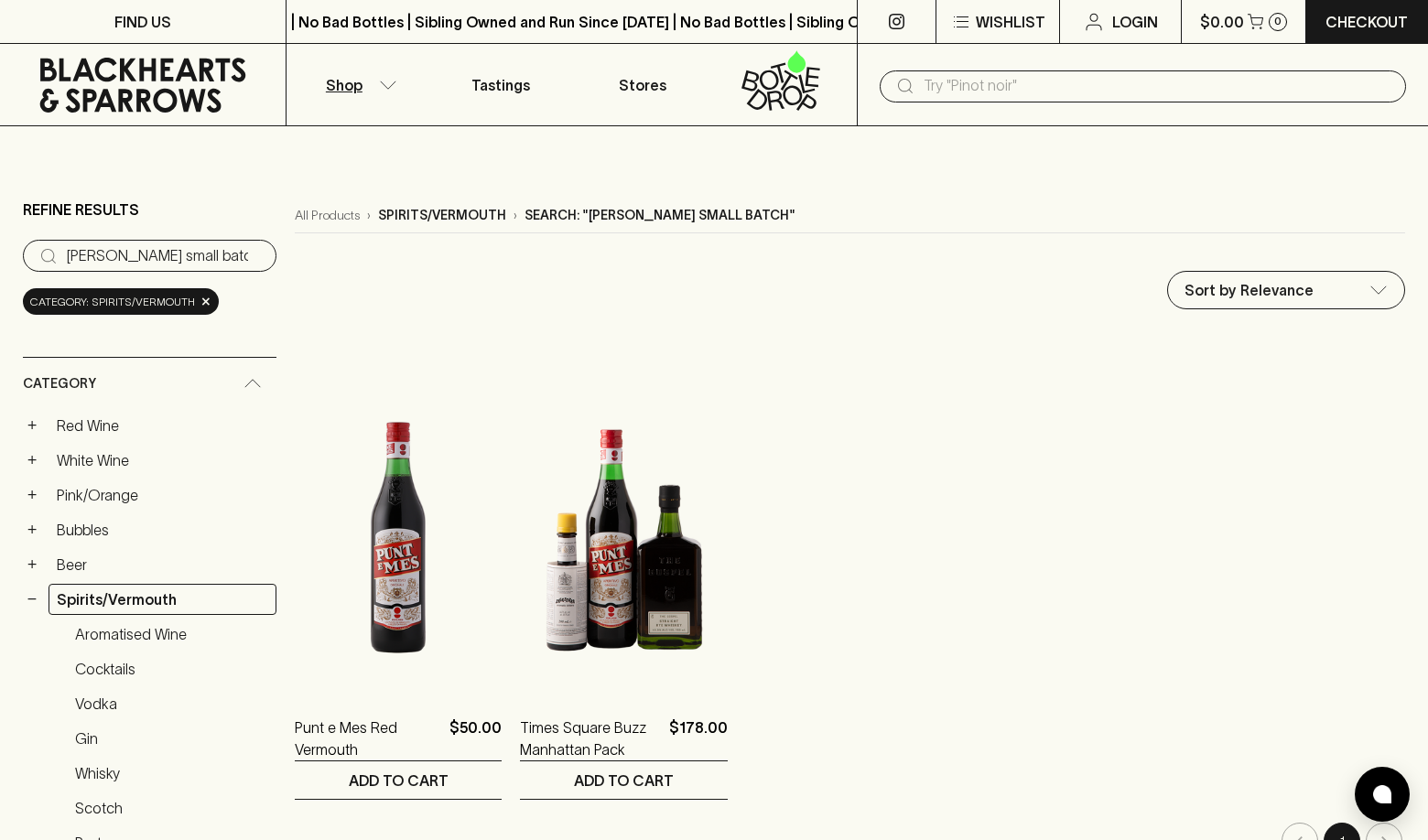
click at [210, 242] on input "E.H Taylor small batch" at bounding box center [165, 256] width 195 height 30
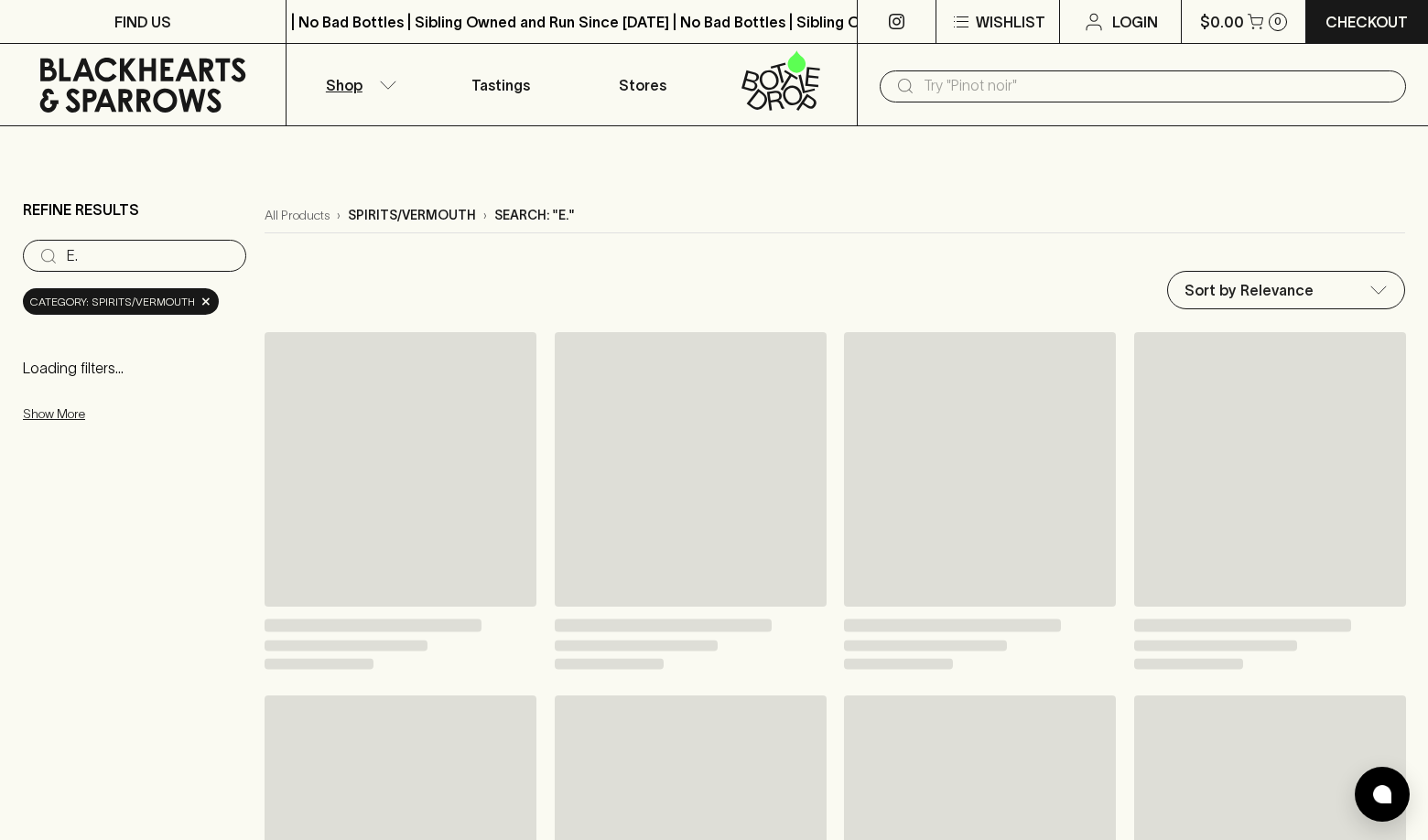
type input "E"
type input "Bitters"
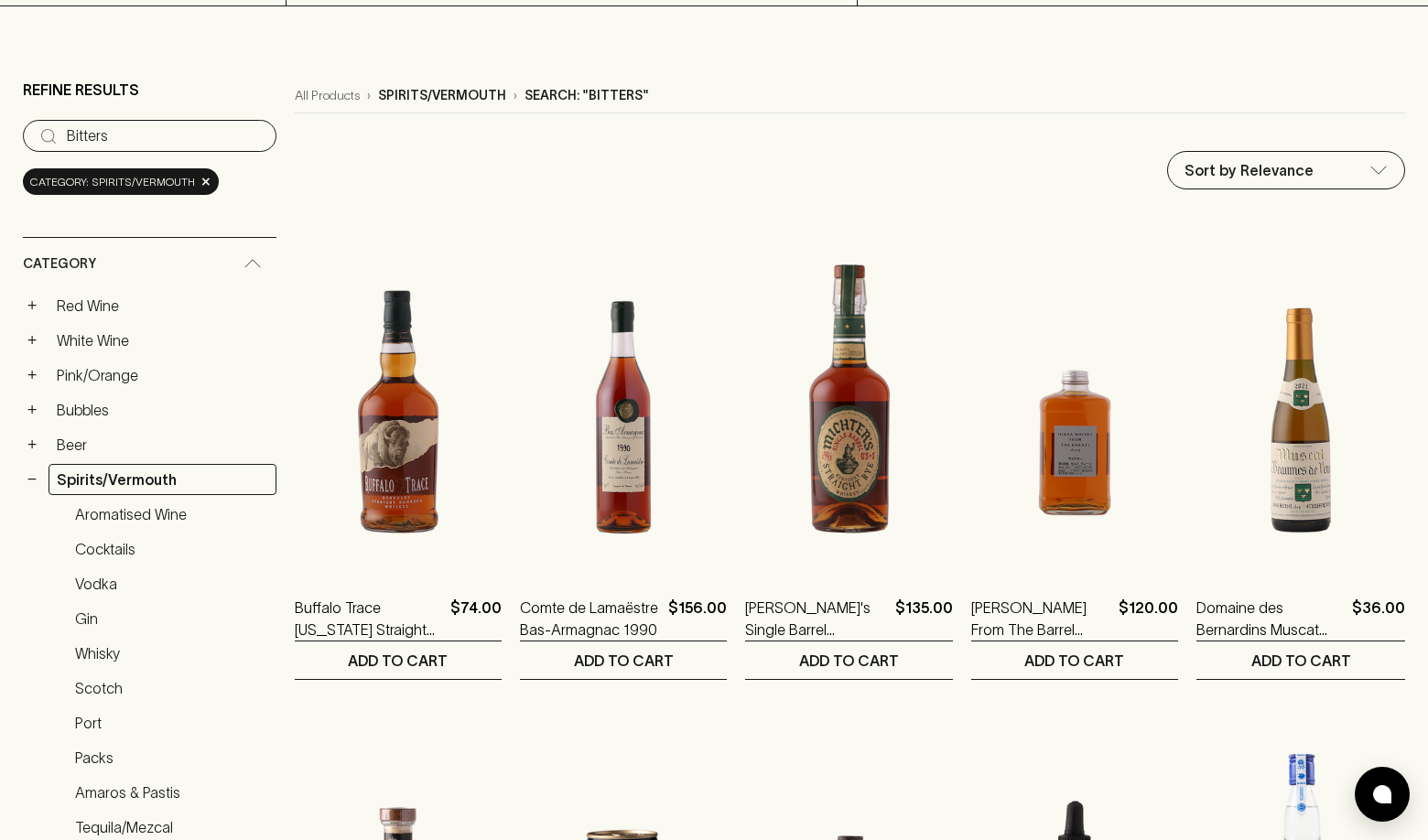
scroll to position [117, 0]
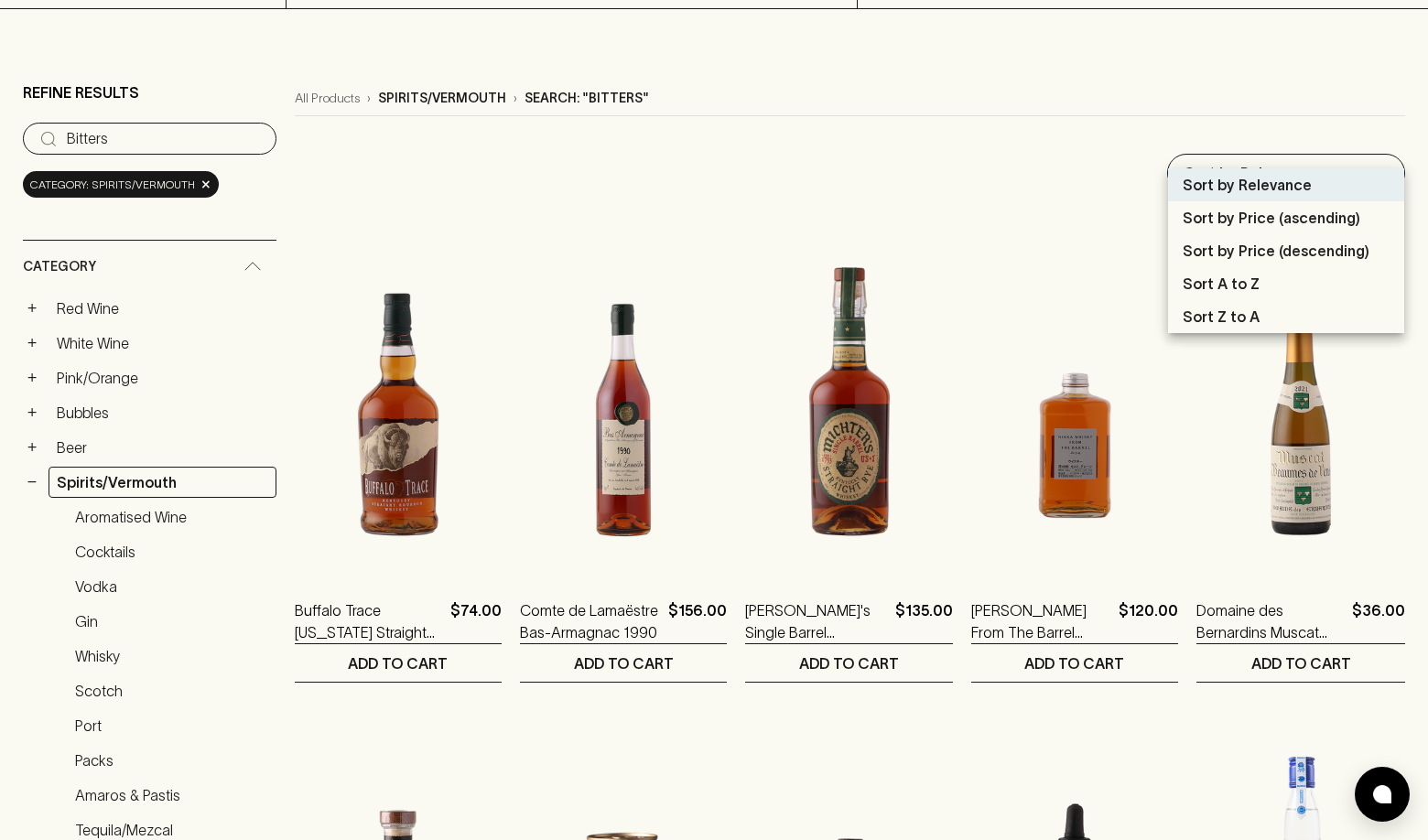
scroll to position [118, 0]
